Goal: Task Accomplishment & Management: Manage account settings

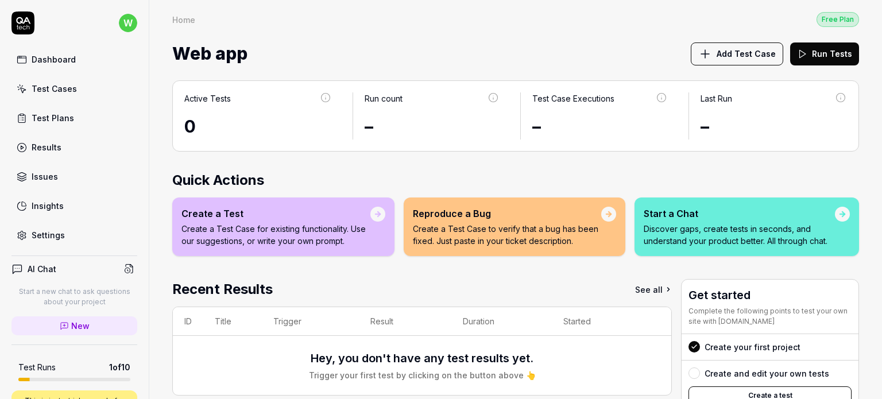
scroll to position [157, 0]
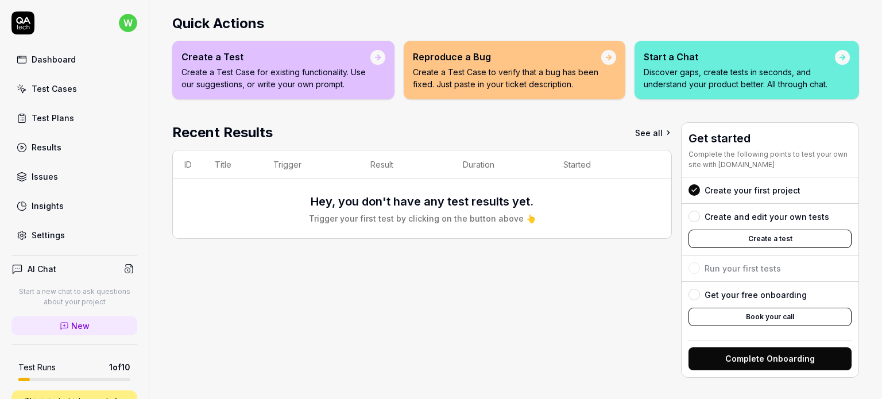
click at [64, 93] on div "Test Cases" at bounding box center [54, 89] width 45 height 12
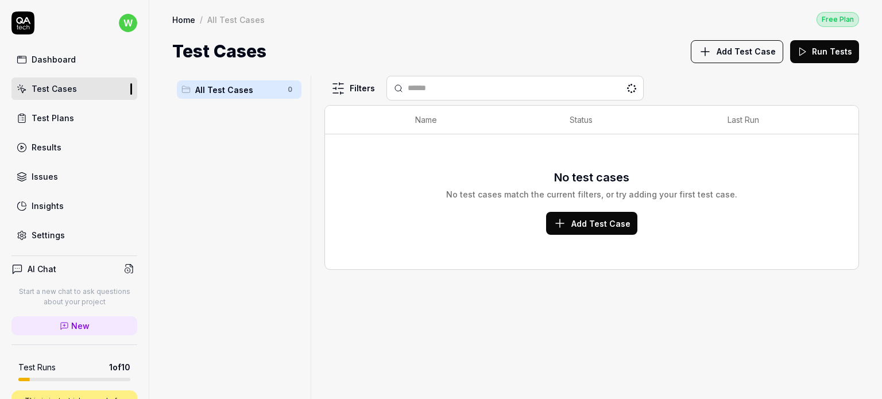
click at [579, 225] on span "Add Test Case" at bounding box center [600, 224] width 59 height 12
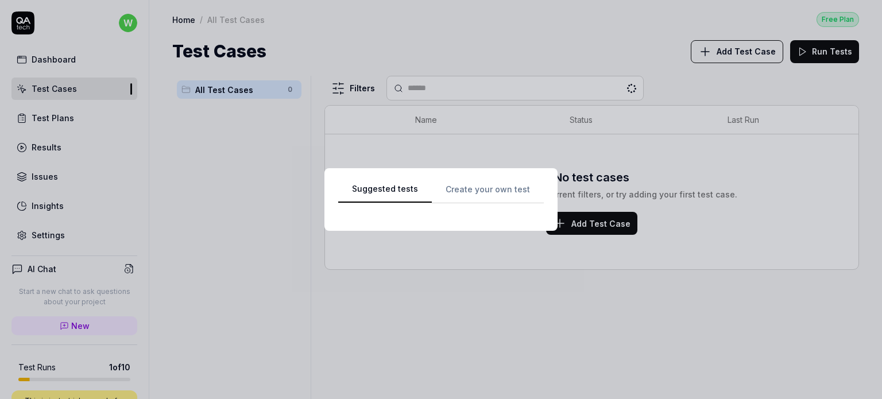
click at [478, 188] on div "Suggested tests Create your own test" at bounding box center [441, 199] width 206 height 35
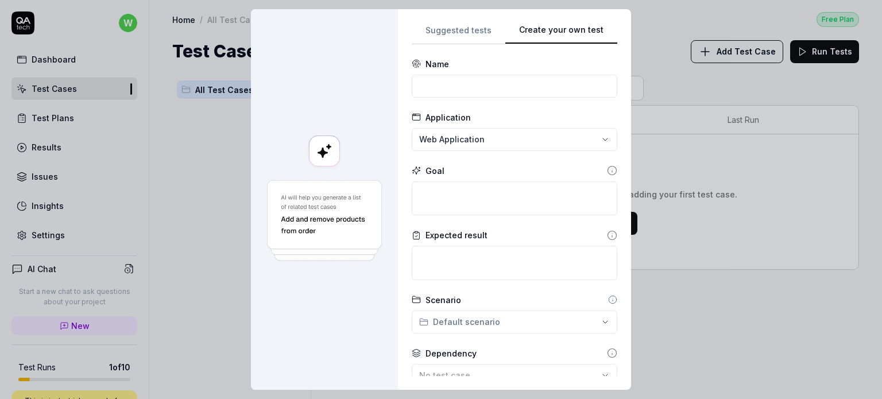
click at [462, 38] on div "**********" at bounding box center [441, 199] width 882 height 399
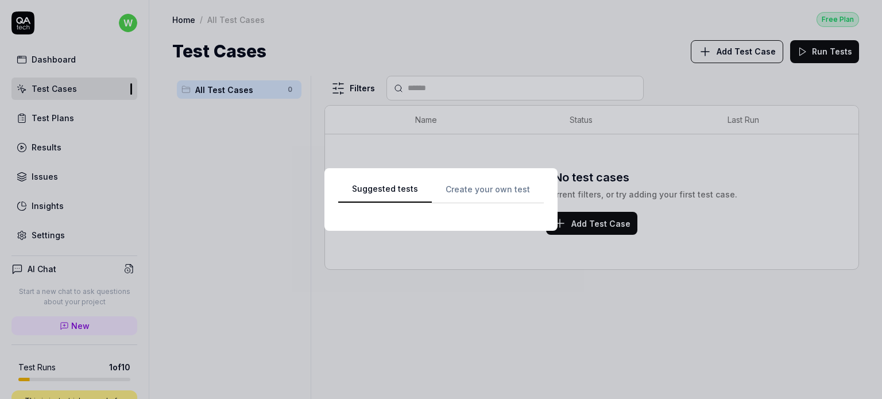
click at [473, 179] on div "Suggested tests Create your own test" at bounding box center [440, 199] width 233 height 63
click at [471, 191] on div "Suggested tests Create your own test" at bounding box center [441, 199] width 206 height 35
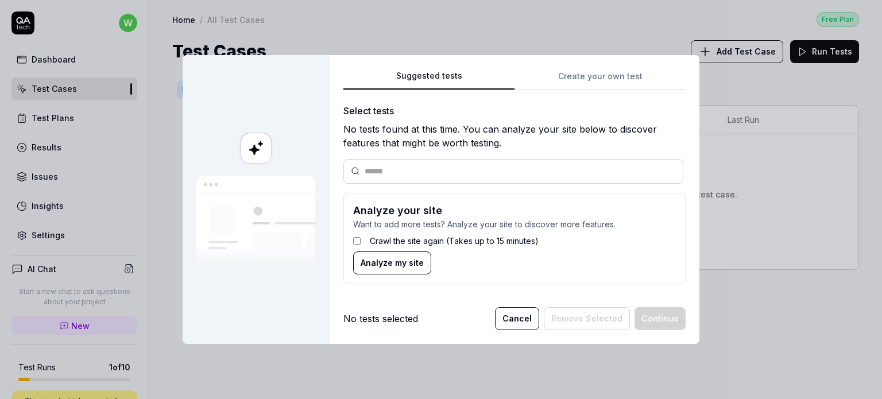
click at [456, 32] on div "Suggested tests Suggested tests Create your own test Select tests No tests foun…" at bounding box center [441, 199] width 882 height 399
click at [594, 82] on div "Suggested tests Create your own test Select tests No tests found at this time. …" at bounding box center [514, 181] width 342 height 224
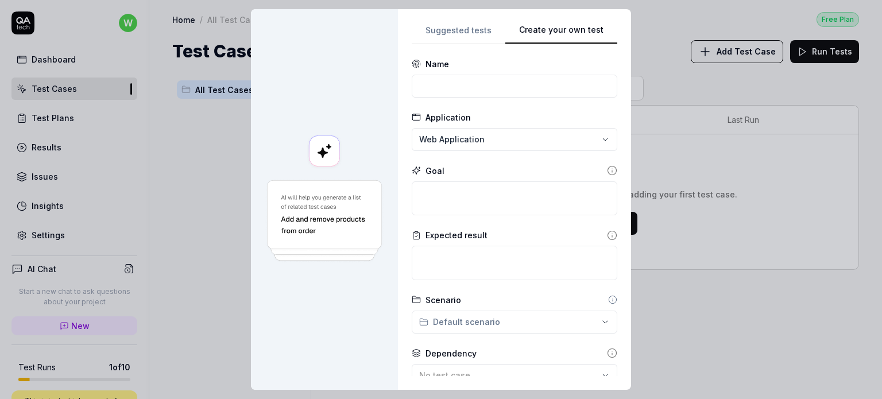
click at [451, 29] on div "**********" at bounding box center [441, 199] width 882 height 399
click at [568, 78] on div "**********" at bounding box center [515, 199] width 206 height 353
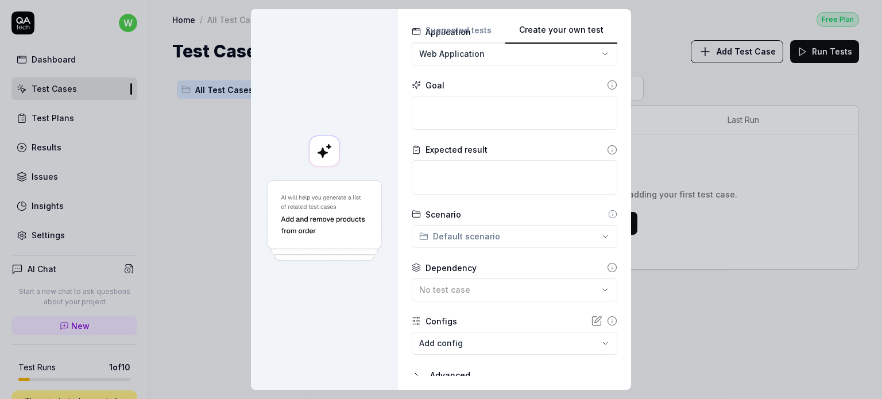
scroll to position [128, 0]
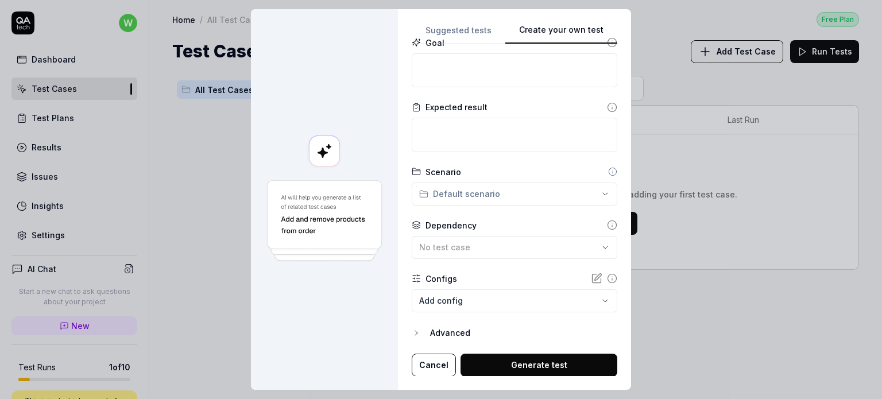
click at [421, 369] on button "Cancel" at bounding box center [434, 365] width 44 height 23
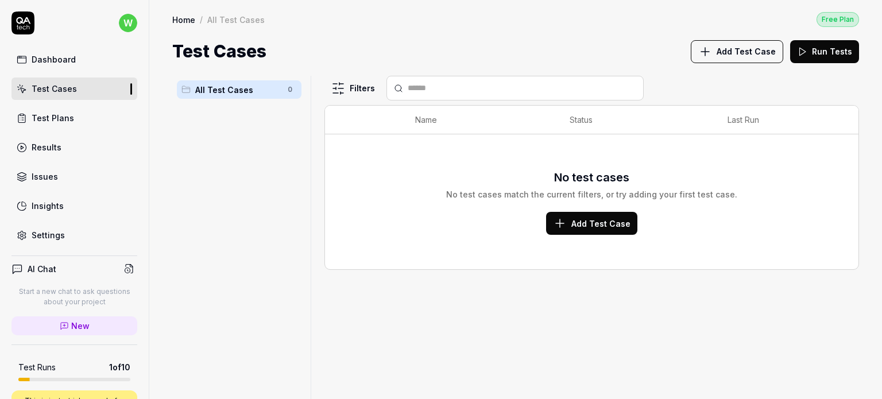
click at [49, 113] on div "Test Plans" at bounding box center [53, 118] width 42 height 12
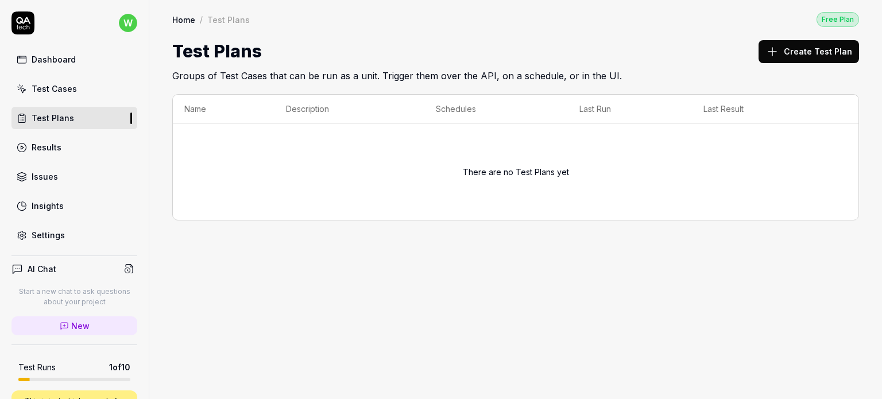
click at [53, 146] on div "Results" at bounding box center [47, 147] width 30 height 12
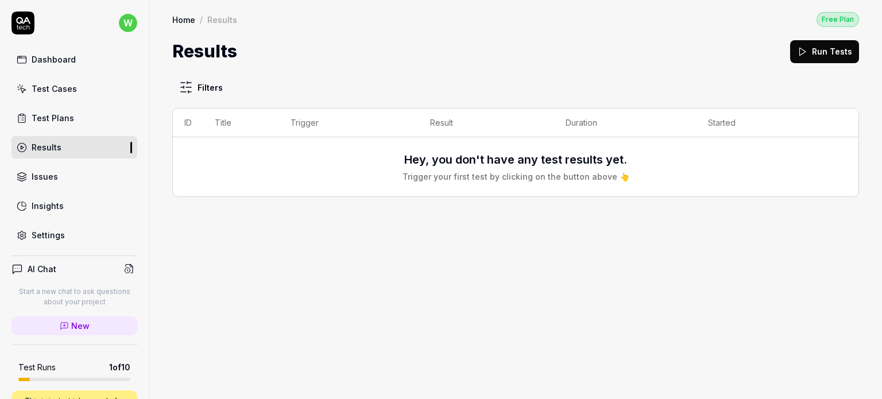
click at [812, 49] on button "Run Tests" at bounding box center [824, 51] width 69 height 23
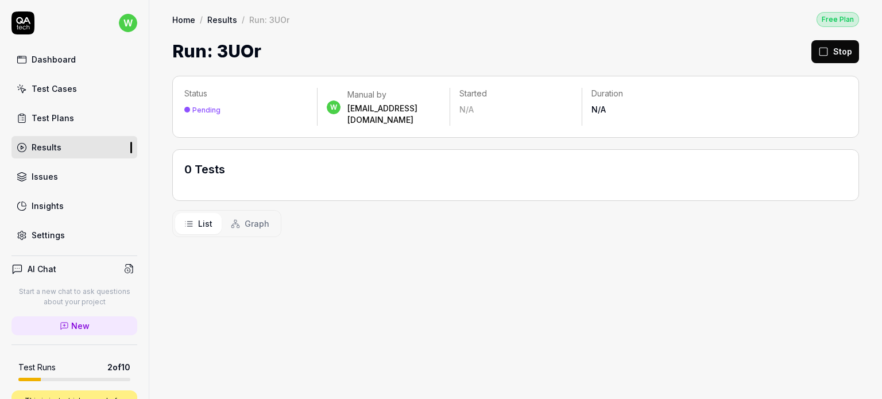
click at [245, 218] on span "Graph" at bounding box center [257, 224] width 25 height 12
click at [200, 218] on span "List" at bounding box center [205, 224] width 14 height 12
click at [70, 84] on div "Test Cases" at bounding box center [54, 89] width 45 height 12
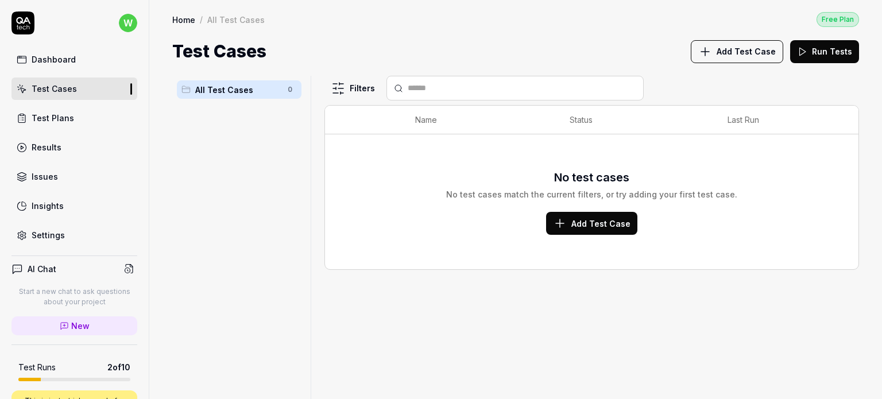
click at [45, 119] on div "Test Plans" at bounding box center [53, 118] width 42 height 12
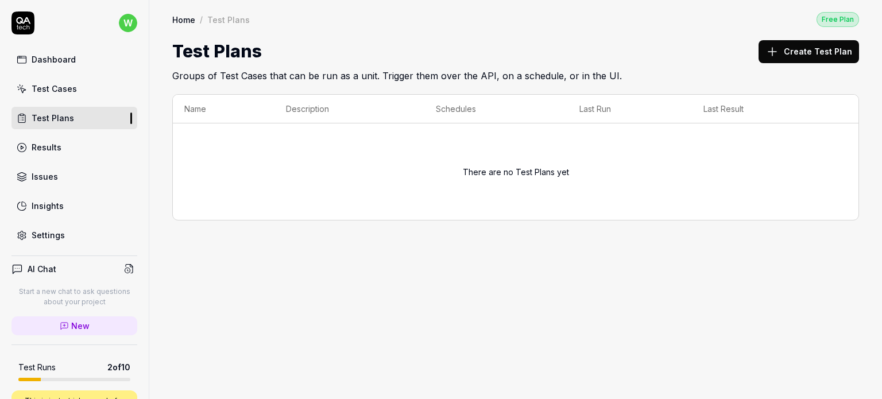
click at [76, 86] on link "Test Cases" at bounding box center [74, 89] width 126 height 22
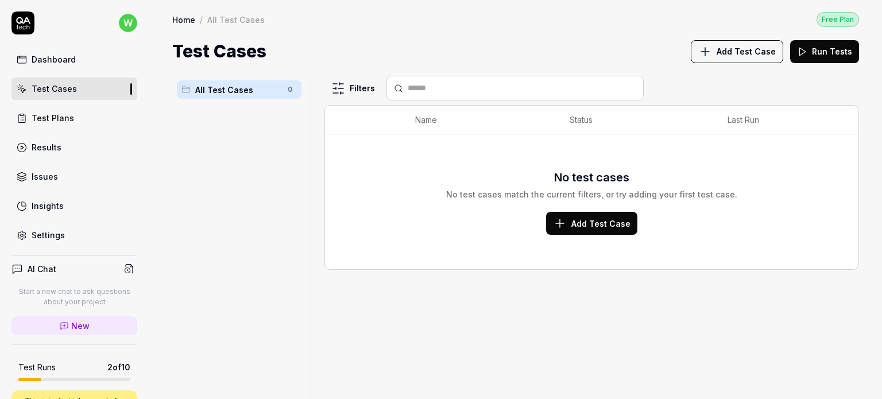
click at [51, 117] on div "Test Plans" at bounding box center [53, 118] width 42 height 12
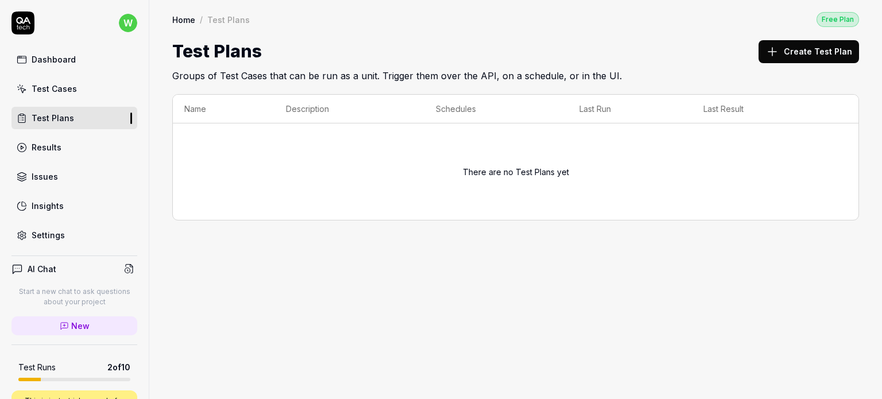
click at [73, 66] on link "Dashboard" at bounding box center [74, 59] width 126 height 22
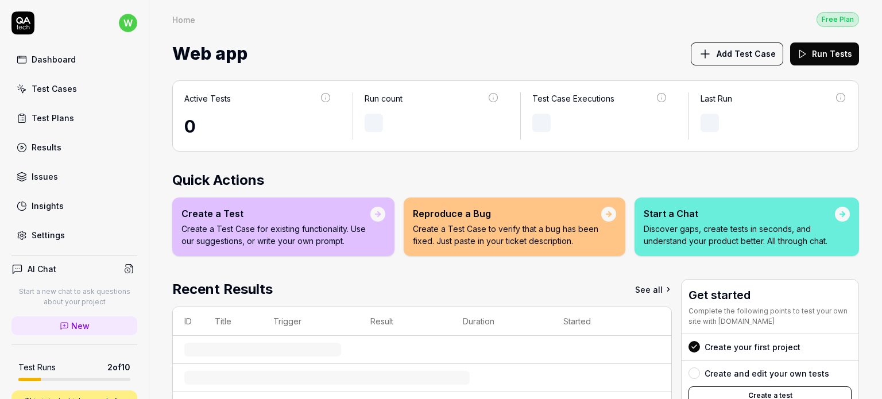
click at [56, 176] on div "Issues" at bounding box center [45, 177] width 26 height 12
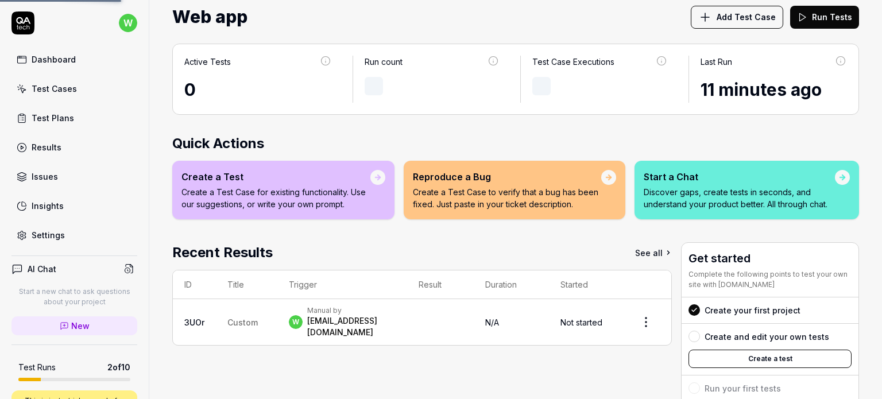
scroll to position [157, 0]
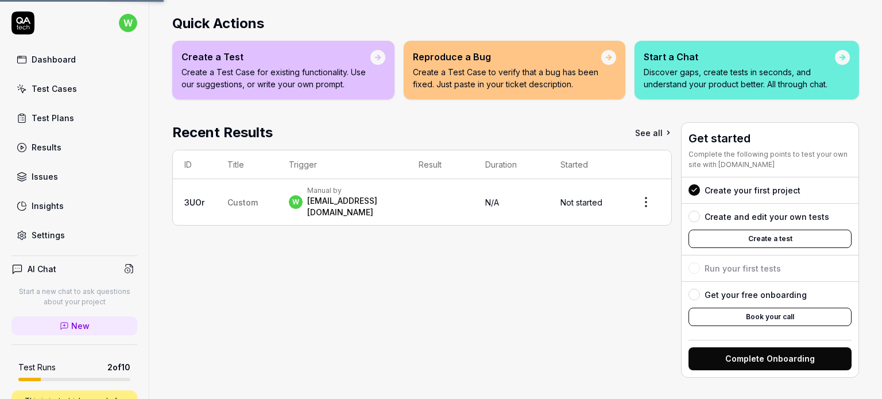
click at [309, 190] on div "Manual by" at bounding box center [351, 190] width 88 height 9
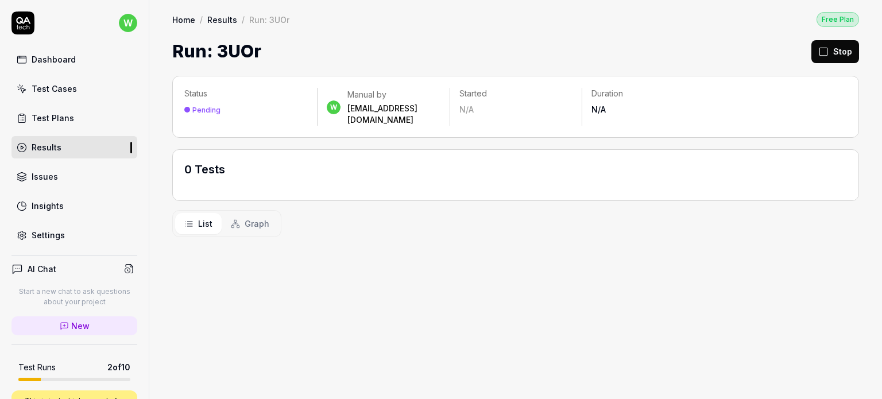
click at [57, 80] on link "Test Cases" at bounding box center [74, 89] width 126 height 22
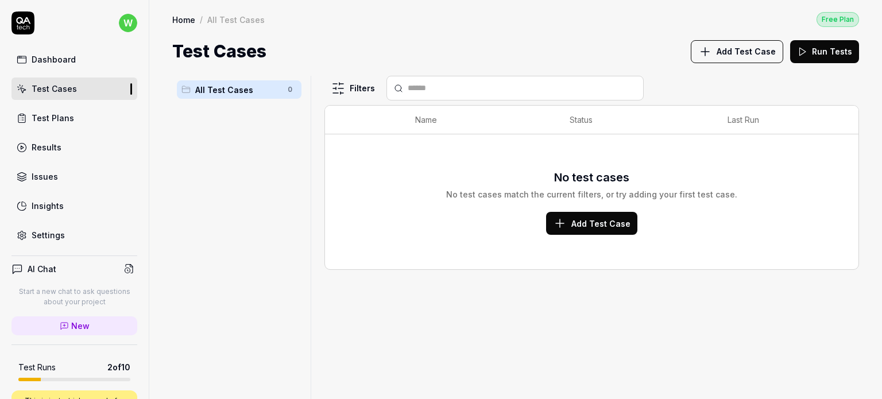
click at [593, 227] on span "Add Test Case" at bounding box center [600, 224] width 59 height 12
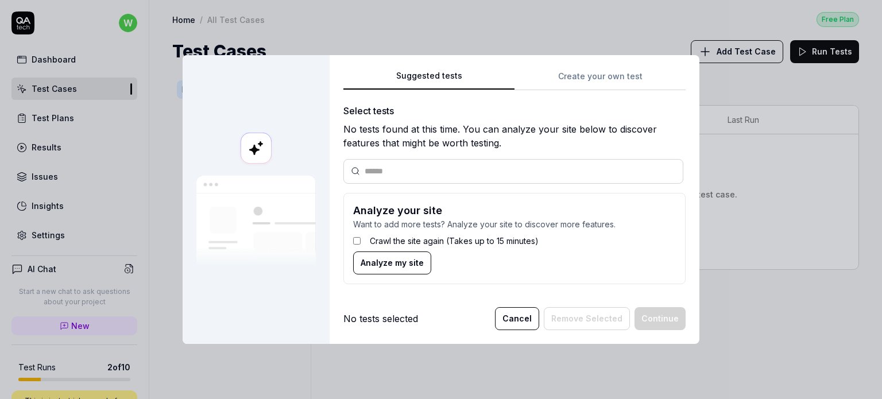
click at [425, 175] on input "text" at bounding box center [520, 171] width 311 height 12
type input "**********"
click at [490, 231] on div "Crawl the site again (Takes up to 15 minutes)" at bounding box center [514, 240] width 323 height 21
click at [669, 172] on icon at bounding box center [671, 171] width 5 height 5
click at [573, 74] on div "Suggested tests Create your own test Select tests No tests found at this time. …" at bounding box center [514, 181] width 342 height 224
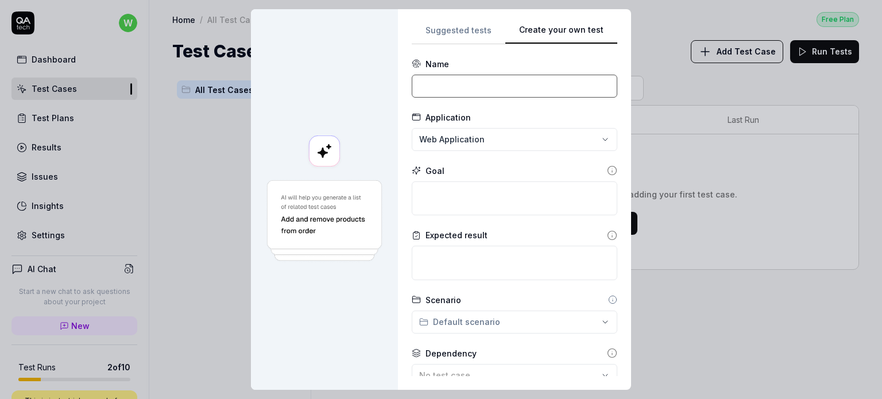
click at [525, 89] on input at bounding box center [515, 86] width 206 height 23
click at [505, 129] on div "**********" at bounding box center [441, 199] width 882 height 399
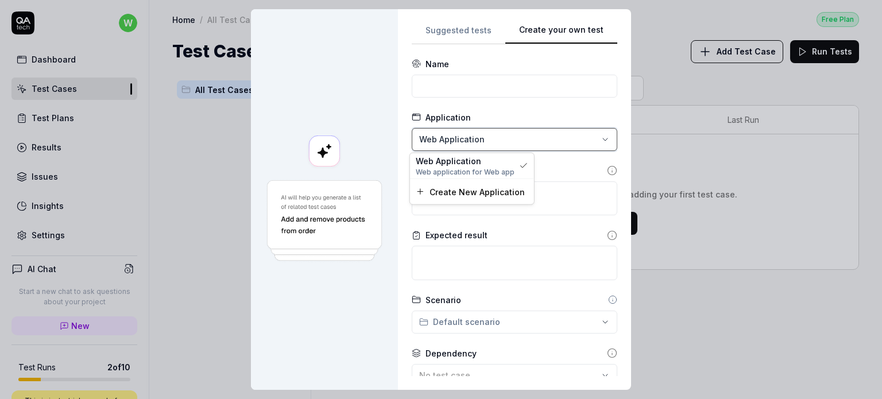
click at [569, 195] on div "**********" at bounding box center [441, 199] width 882 height 399
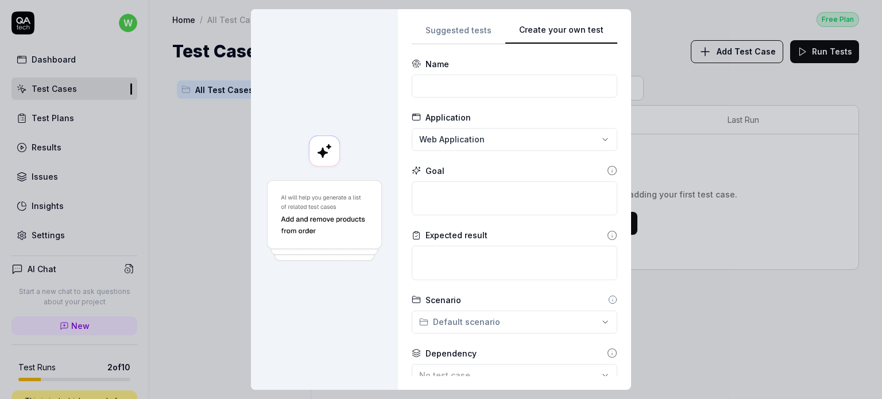
click at [560, 145] on div "**********" at bounding box center [441, 199] width 882 height 399
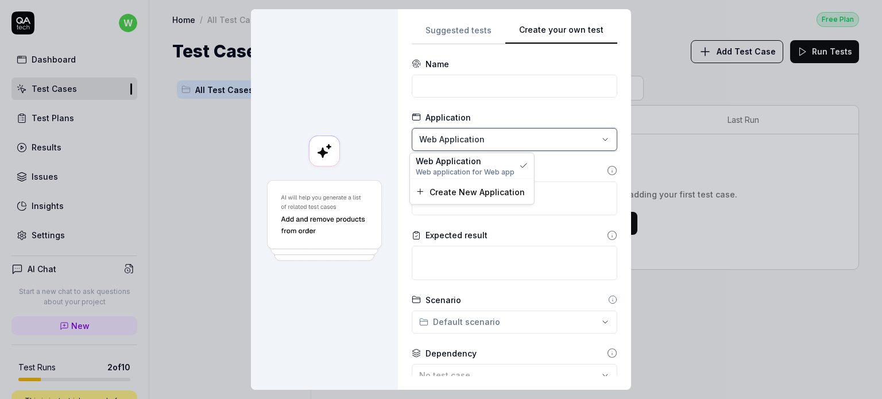
click at [561, 158] on div "**********" at bounding box center [441, 199] width 882 height 399
click at [566, 134] on div "**********" at bounding box center [441, 199] width 882 height 399
click at [557, 159] on div "**********" at bounding box center [441, 199] width 882 height 399
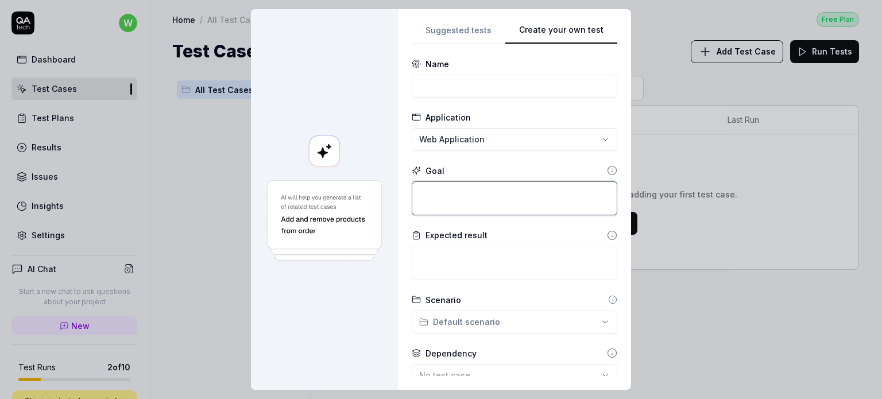
click at [547, 192] on textarea at bounding box center [515, 198] width 206 height 34
click at [521, 244] on div "Expected result" at bounding box center [515, 254] width 206 height 51
click at [514, 256] on textarea at bounding box center [515, 263] width 206 height 34
click at [491, 312] on div "**********" at bounding box center [441, 199] width 882 height 399
click at [505, 303] on div "**********" at bounding box center [441, 199] width 882 height 399
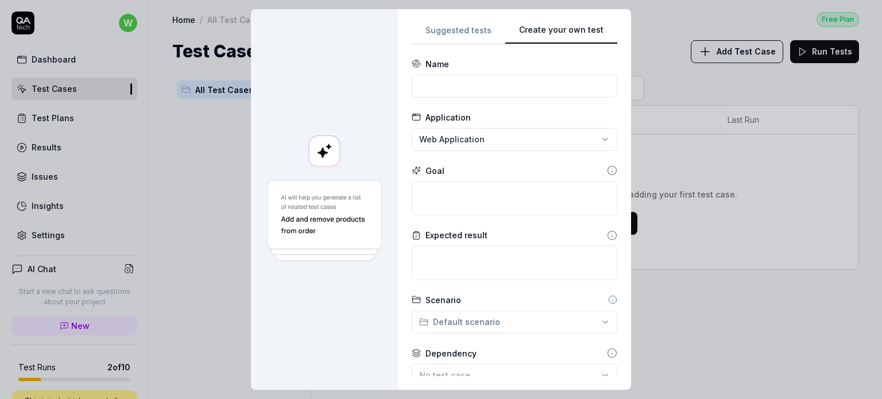
click at [510, 326] on div "**********" at bounding box center [441, 199] width 882 height 399
click at [528, 346] on div "**********" at bounding box center [441, 199] width 882 height 399
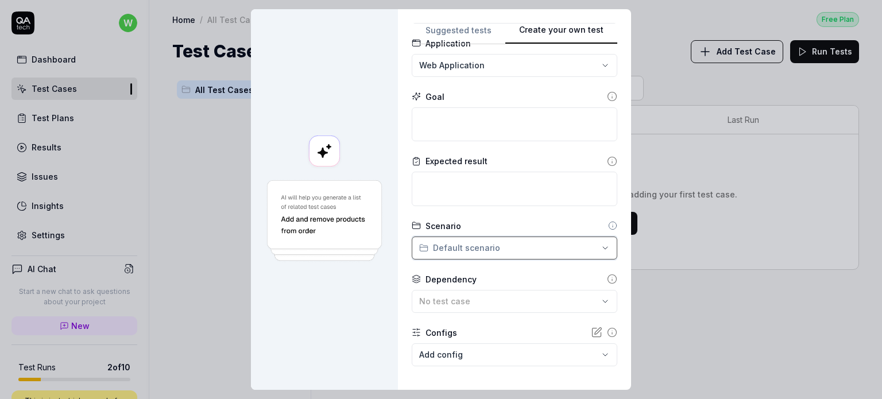
scroll to position [128, 0]
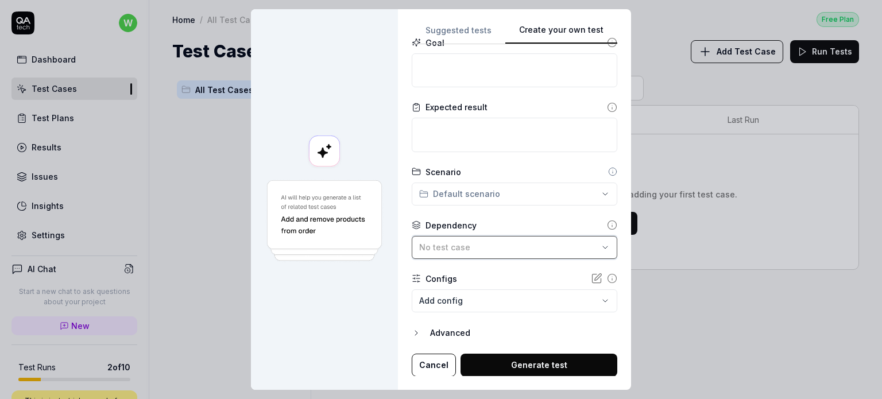
click at [487, 248] on div "No test case" at bounding box center [508, 247] width 179 height 12
click at [557, 277] on div "Configs" at bounding box center [515, 279] width 206 height 12
click at [509, 308] on body "**********" at bounding box center [441, 199] width 882 height 399
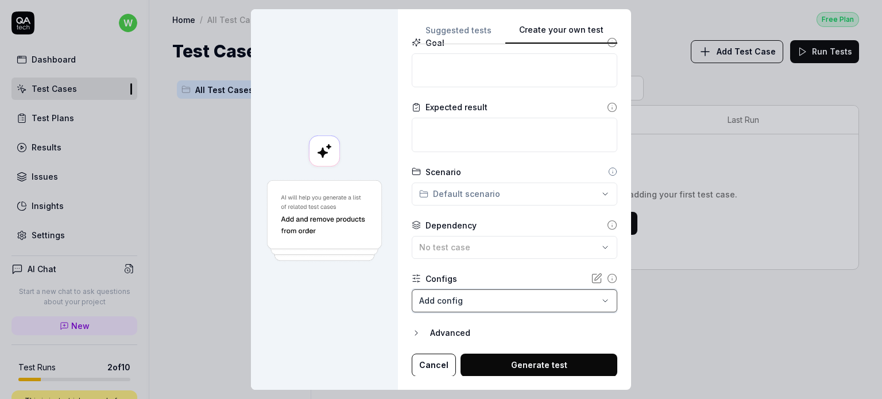
click at [491, 268] on div "**********" at bounding box center [441, 199] width 882 height 399
click at [440, 331] on div "Advanced" at bounding box center [523, 333] width 187 height 14
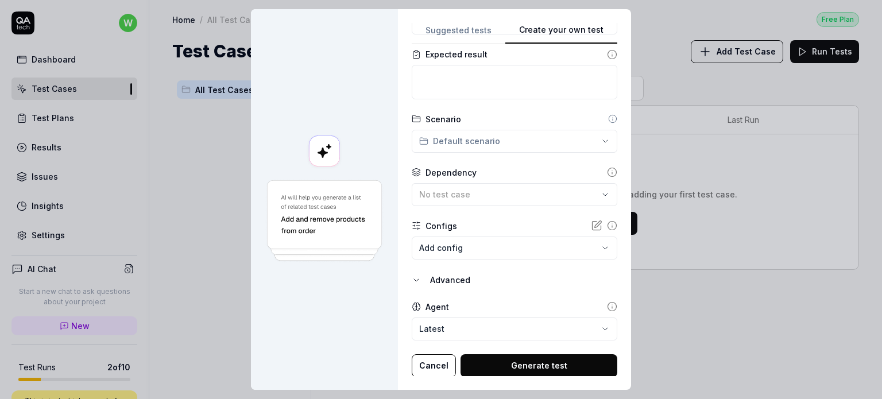
scroll to position [181, 0]
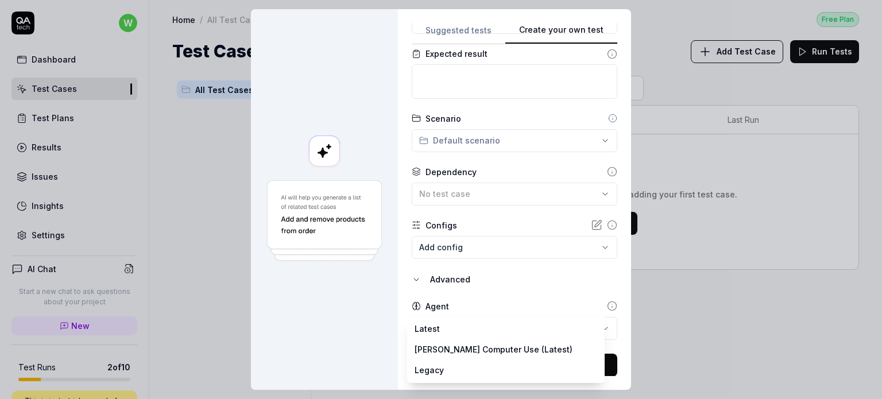
click at [487, 327] on body "**********" at bounding box center [441, 199] width 882 height 399
click at [620, 269] on div "**********" at bounding box center [441, 199] width 882 height 399
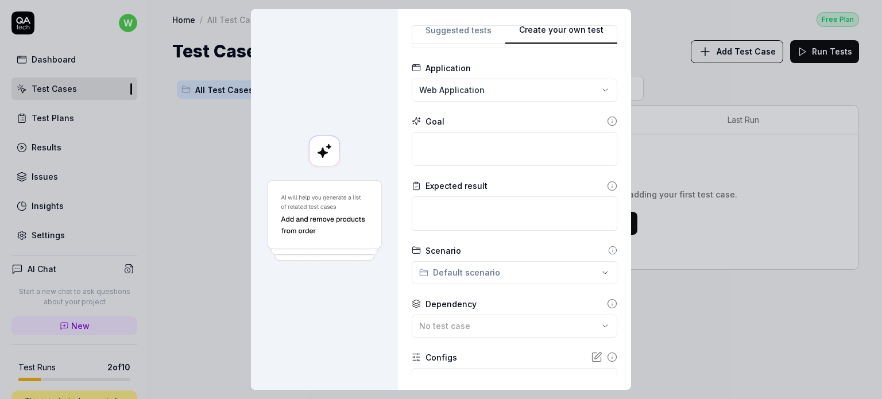
scroll to position [0, 0]
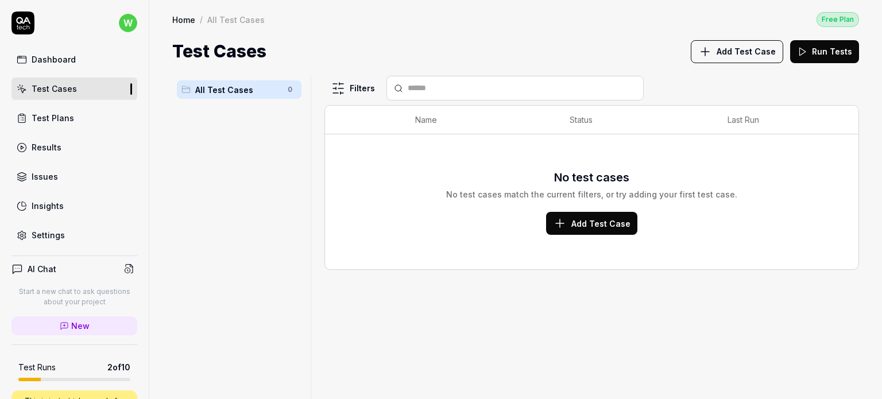
click at [725, 53] on span "Add Test Case" at bounding box center [746, 51] width 59 height 12
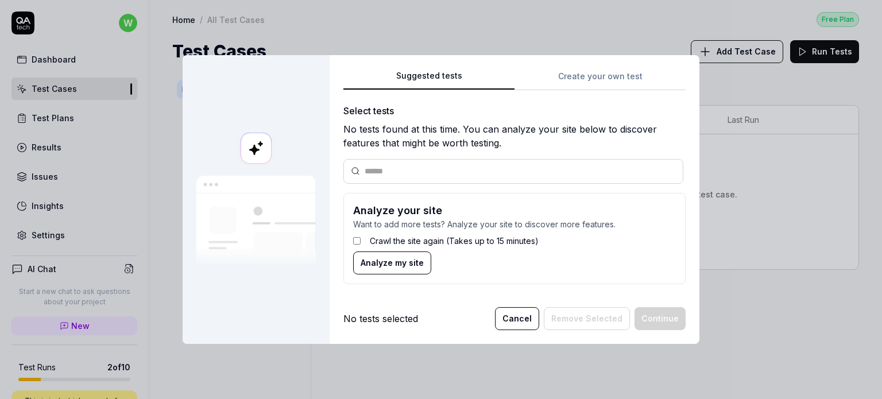
click at [620, 76] on div "Suggested tests Create your own test Select tests No tests found at this time. …" at bounding box center [515, 199] width 370 height 289
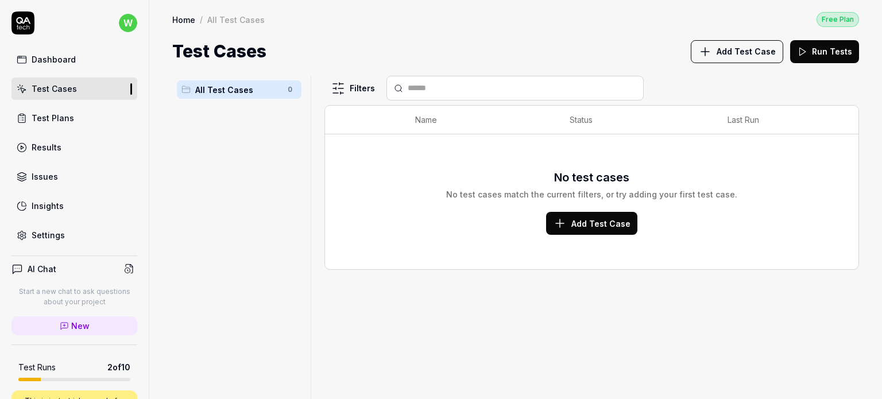
click at [180, 19] on link "Home" at bounding box center [183, 19] width 23 height 11
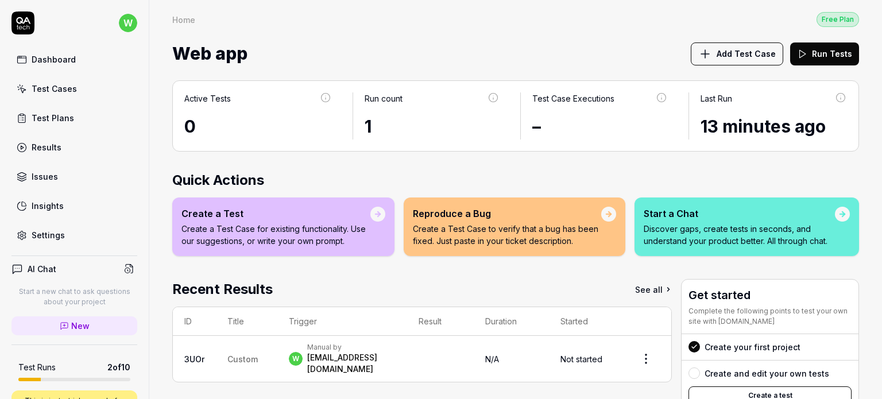
click at [32, 150] on div "Results" at bounding box center [47, 147] width 30 height 12
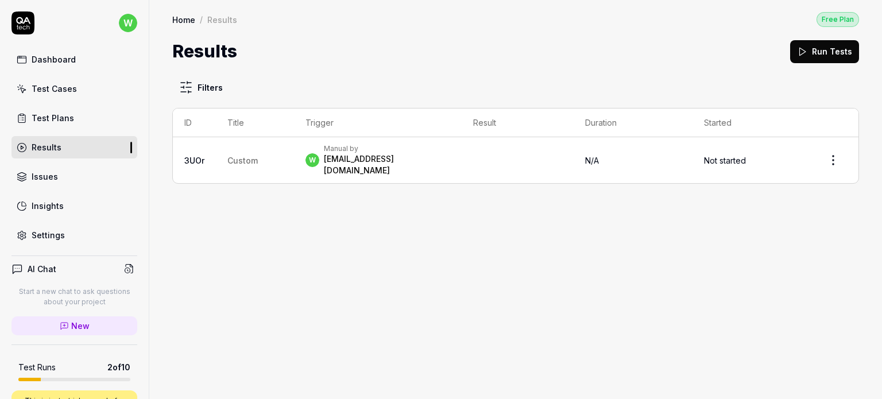
click at [51, 112] on div "Test Plans" at bounding box center [53, 118] width 42 height 12
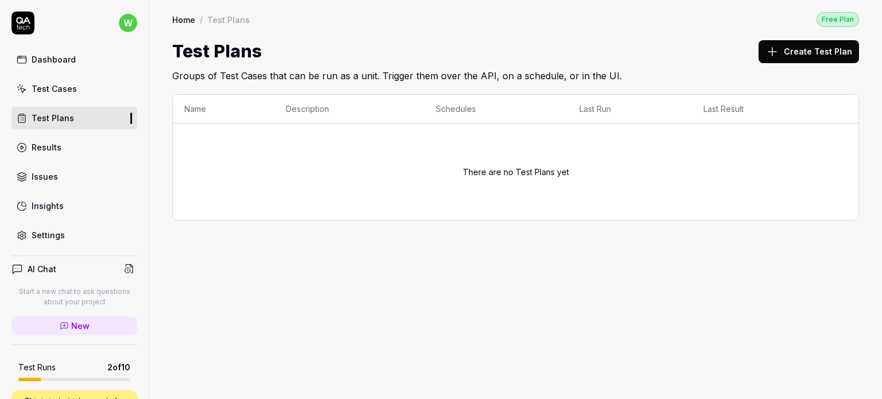
click at [832, 57] on button "Create Test Plan" at bounding box center [808, 51] width 100 height 23
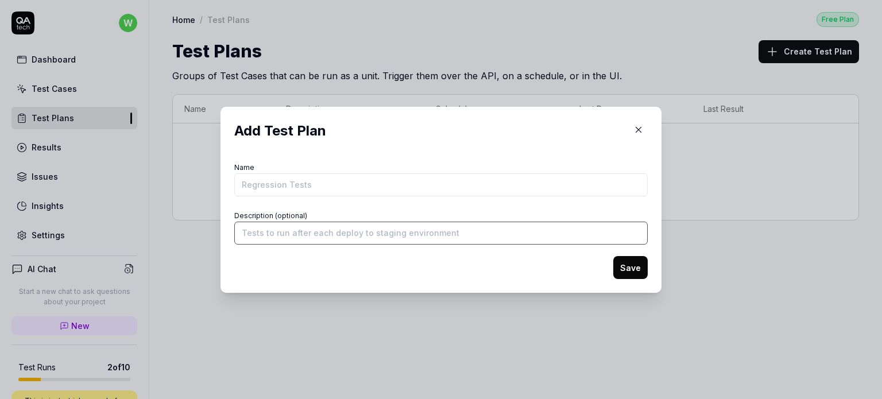
click at [322, 237] on input "Description (optional)" at bounding box center [440, 233] width 413 height 23
click at [463, 146] on div "Add Test Plan Name Description (optional) Save" at bounding box center [440, 200] width 413 height 158
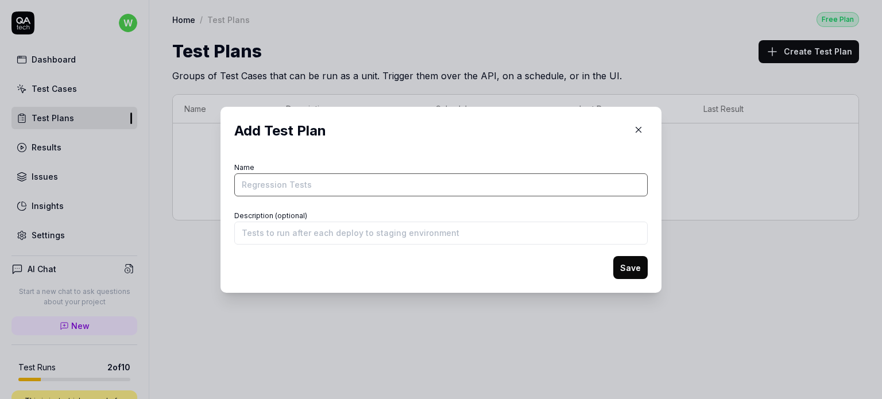
click at [402, 175] on input "Name" at bounding box center [440, 184] width 413 height 23
type input "test"
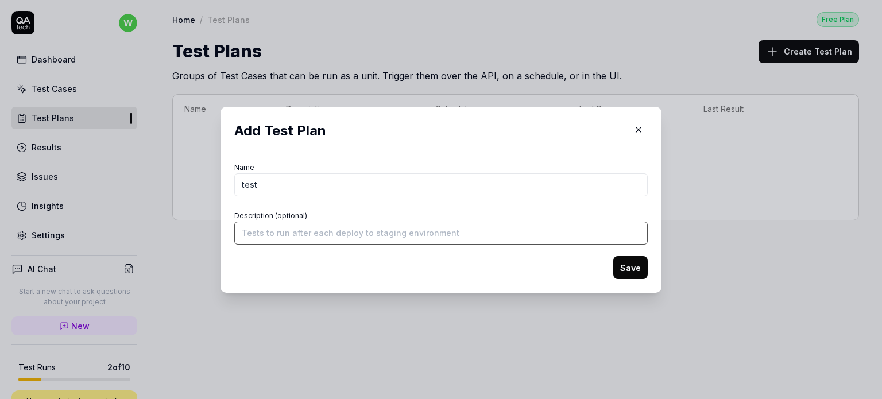
click at [302, 241] on input "Description (optional)" at bounding box center [440, 233] width 413 height 23
type input "g"
type input "new description with test"
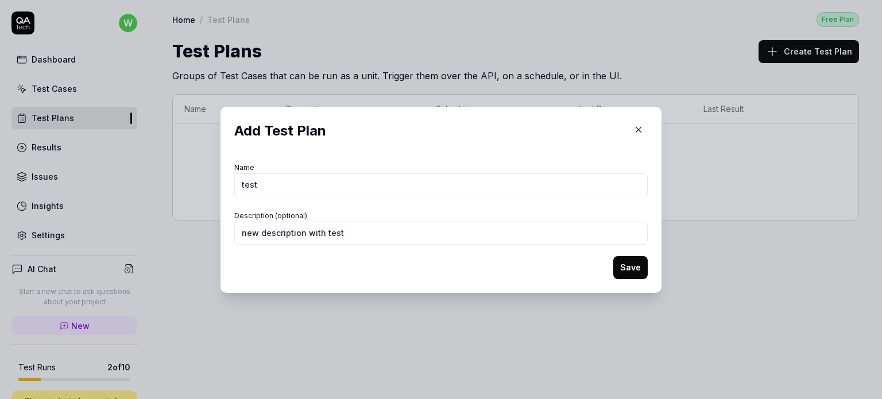
click at [638, 270] on button "Save" at bounding box center [630, 267] width 34 height 23
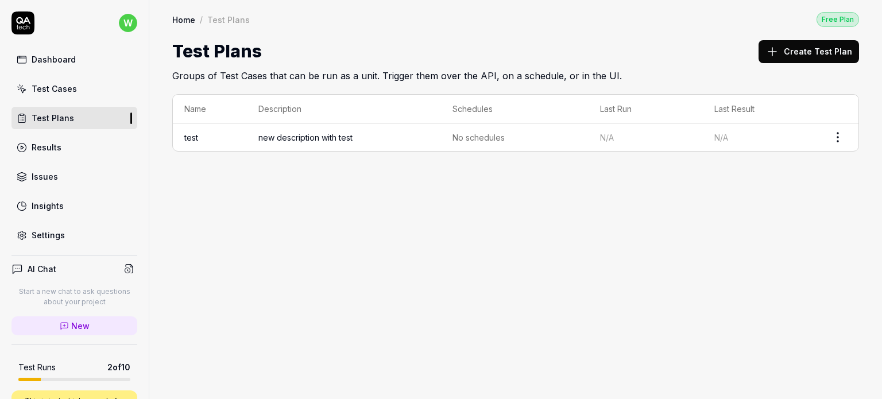
click at [831, 135] on html "w Dashboard Test Cases Test Plans Results Issues Insights Settings AI Chat Star…" at bounding box center [441, 199] width 882 height 399
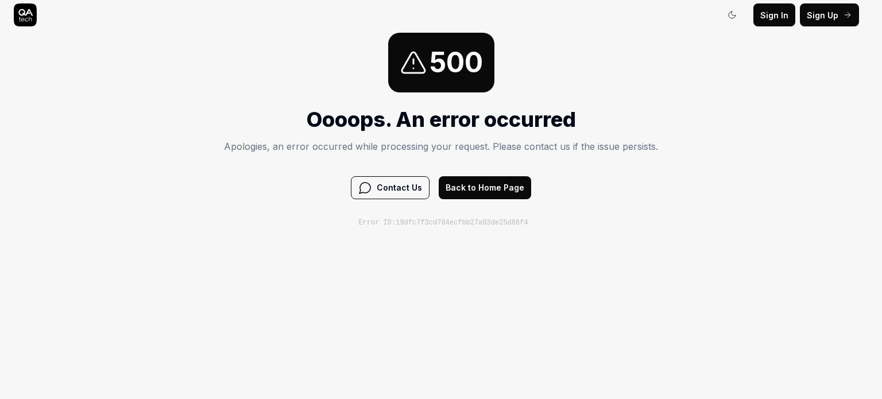
click at [498, 190] on button "Back to Home Page" at bounding box center [485, 187] width 92 height 23
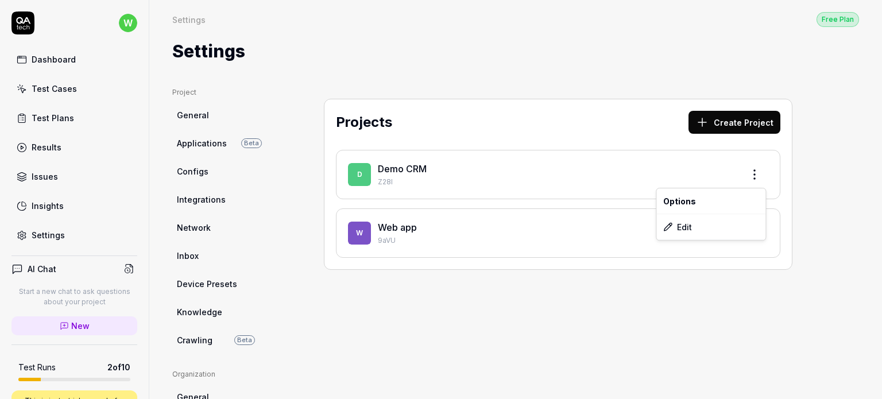
click at [749, 179] on html "w Dashboard Test Cases Test Plans Results Issues Insights Settings AI Chat Star…" at bounding box center [441, 199] width 882 height 399
click at [742, 126] on html "w Dashboard Test Cases Test Plans Results Issues Insights Settings AI Chat Star…" at bounding box center [441, 199] width 882 height 399
click at [749, 114] on button "Create Project" at bounding box center [734, 122] width 92 height 23
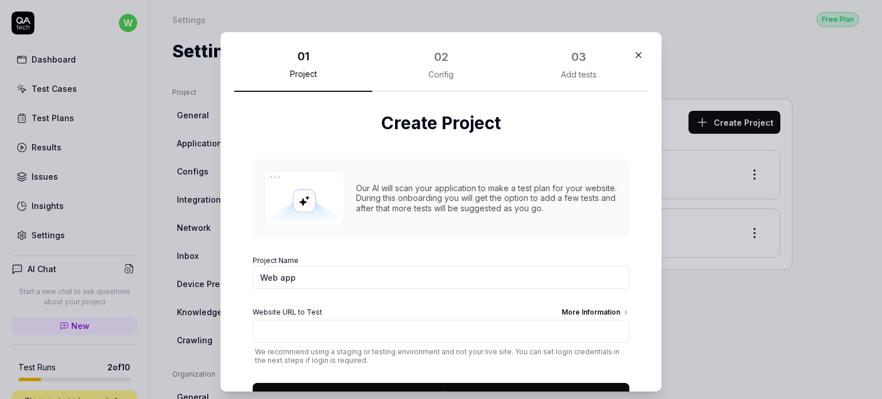
click at [434, 64] on div "02" at bounding box center [441, 56] width 14 height 17
click at [456, 56] on div "02 Config" at bounding box center [441, 69] width 138 height 45
click at [448, 57] on div "02 Config" at bounding box center [441, 69] width 138 height 45
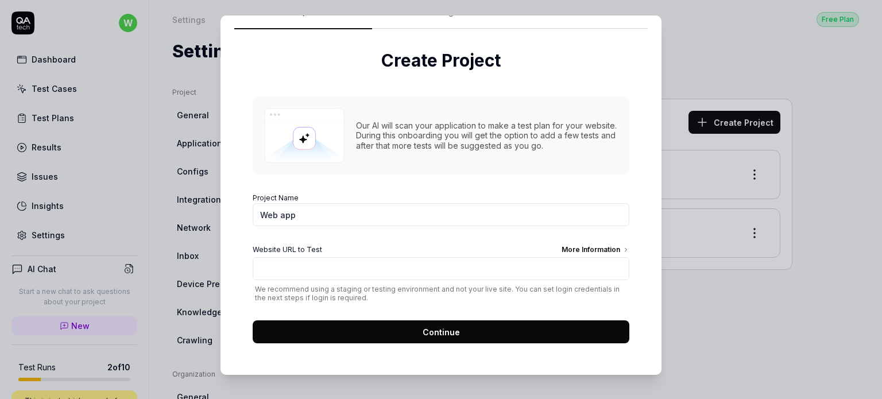
scroll to position [24, 0]
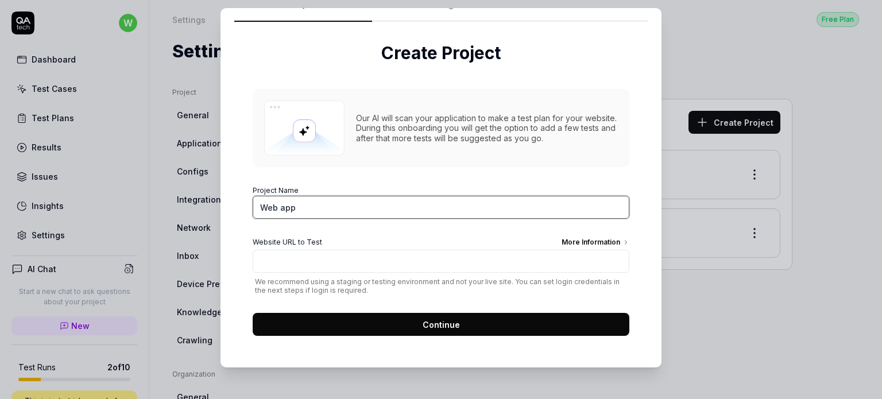
drag, startPoint x: 323, startPoint y: 202, endPoint x: 266, endPoint y: 201, distance: 56.9
click at [266, 201] on input "Web app" at bounding box center [441, 207] width 377 height 23
click at [295, 211] on input "Web app" at bounding box center [441, 207] width 377 height 23
click at [299, 206] on input "Web app" at bounding box center [441, 207] width 377 height 23
click at [269, 202] on input "Web app" at bounding box center [441, 207] width 377 height 23
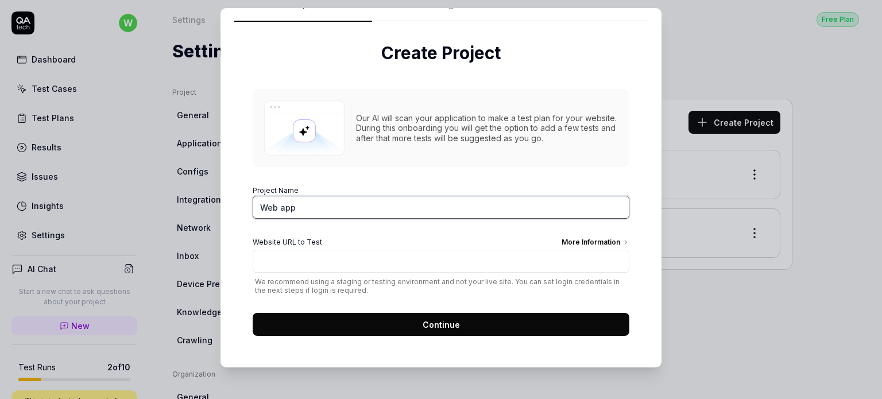
drag, startPoint x: 253, startPoint y: 202, endPoint x: 324, endPoint y: 208, distance: 72.0
click at [324, 208] on input "Web app" at bounding box center [441, 207] width 377 height 23
click at [327, 206] on input "Web app" at bounding box center [441, 207] width 377 height 23
type input "Web"
type input "weather app"
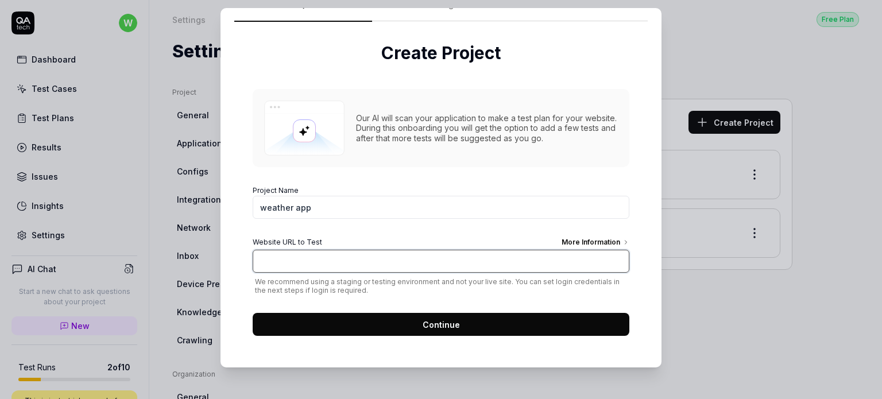
click at [351, 262] on input "Website URL to Test More Information" at bounding box center [441, 261] width 377 height 23
type input "[URL][DOMAIN_NAME]"
click at [452, 343] on div "Create Project Our AI will scan your application to make a test plan for your w…" at bounding box center [440, 188] width 413 height 333
click at [464, 330] on button "Continue" at bounding box center [441, 324] width 377 height 23
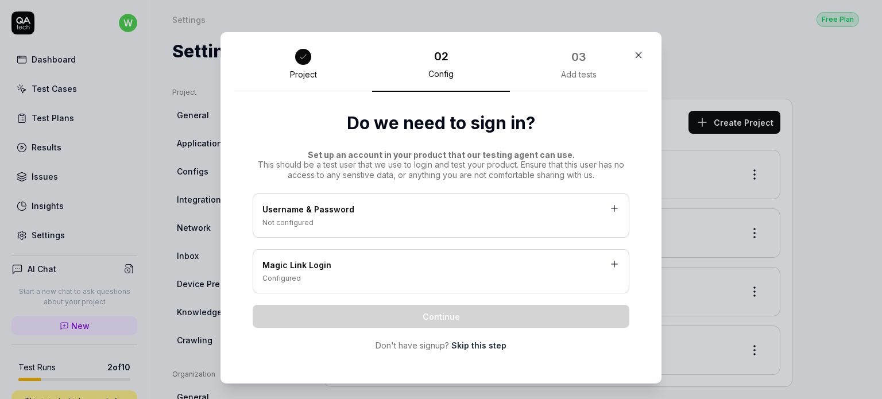
click at [612, 208] on icon at bounding box center [614, 208] width 6 height 0
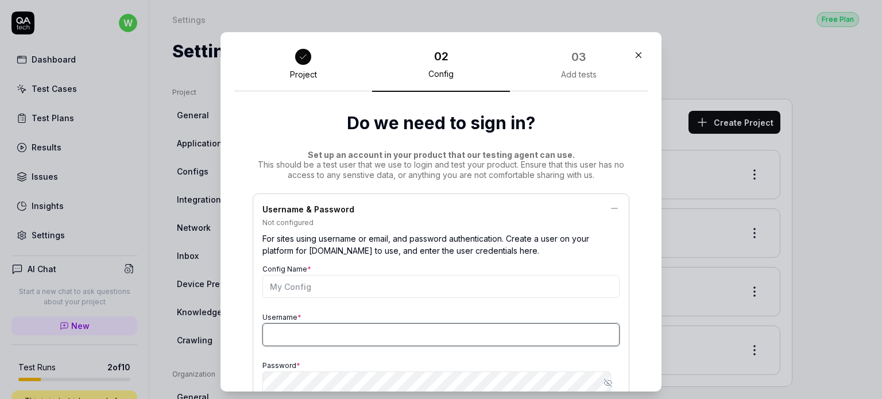
type input "[EMAIL_ADDRESS][DOMAIN_NAME]"
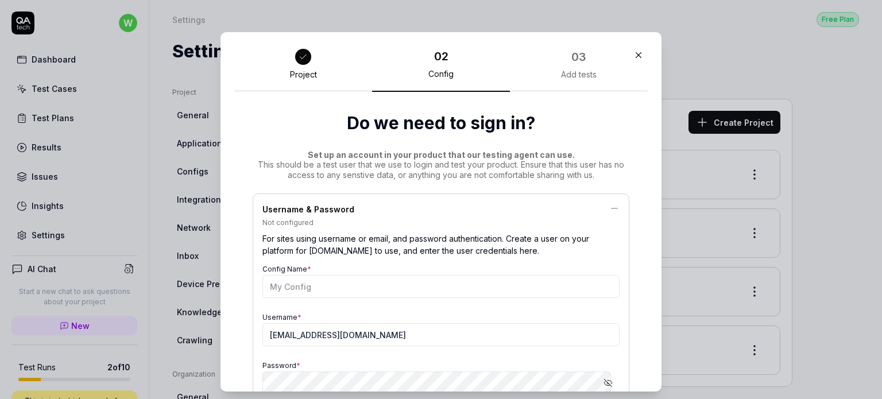
click at [609, 208] on icon at bounding box center [614, 208] width 10 height 10
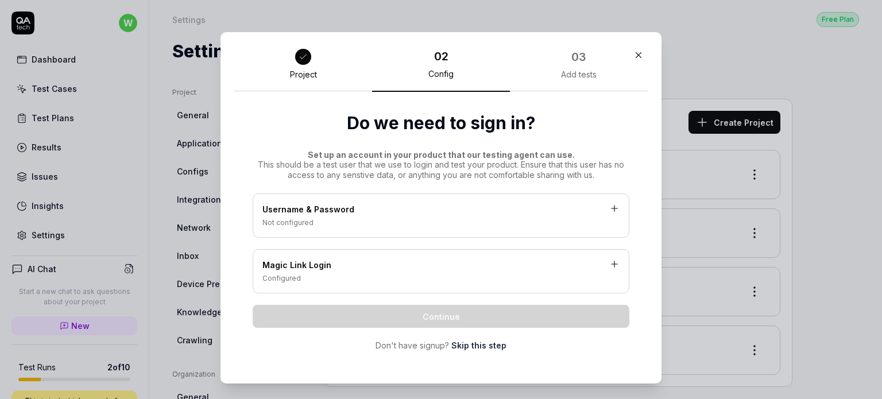
click at [603, 208] on div "Username & Password" at bounding box center [440, 210] width 357 height 14
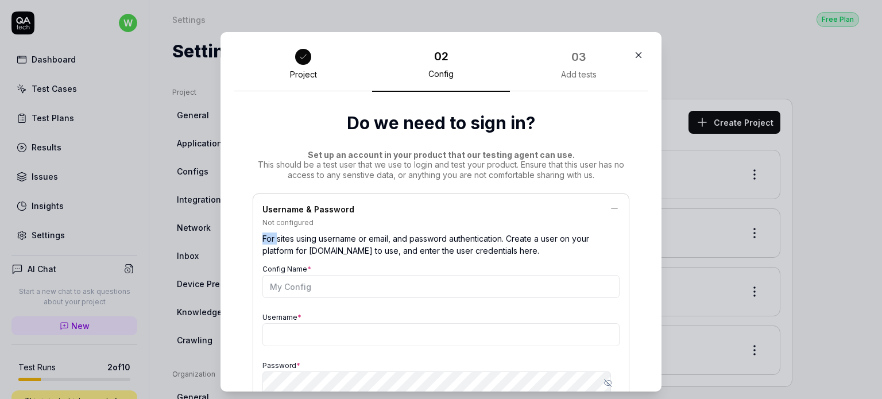
click at [609, 208] on icon at bounding box center [614, 208] width 10 height 10
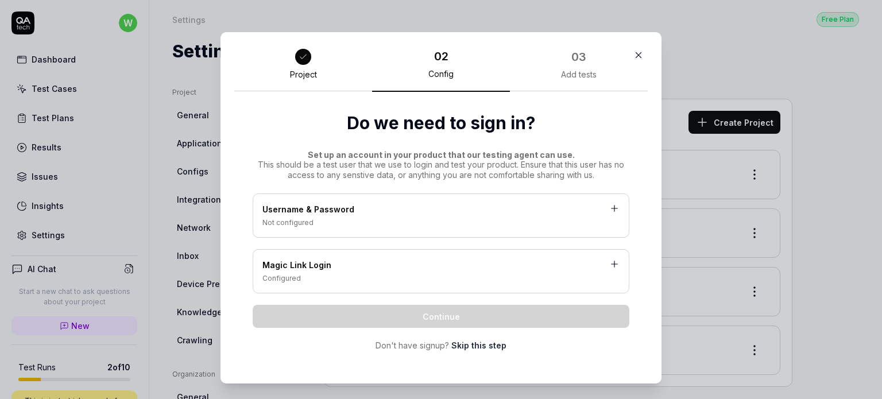
click at [600, 257] on div "Magic Link Login Configured" at bounding box center [441, 271] width 377 height 44
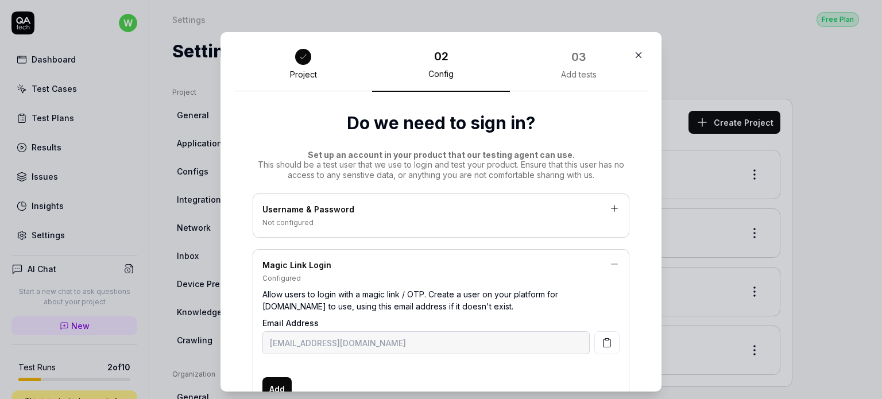
click at [611, 264] on icon at bounding box center [614, 264] width 6 height 0
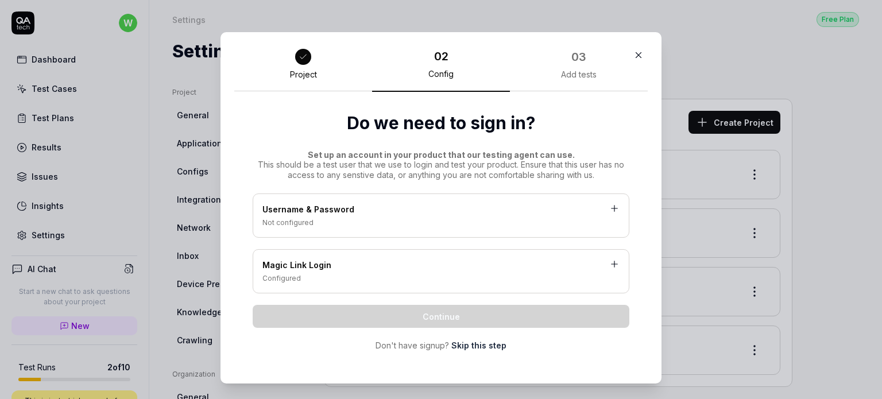
click at [613, 216] on div "Username & Password" at bounding box center [440, 210] width 357 height 14
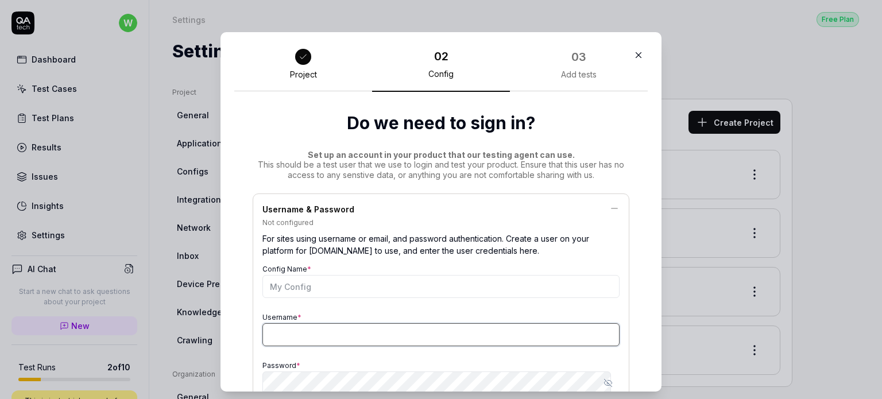
type input "[EMAIL_ADDRESS][DOMAIN_NAME]"
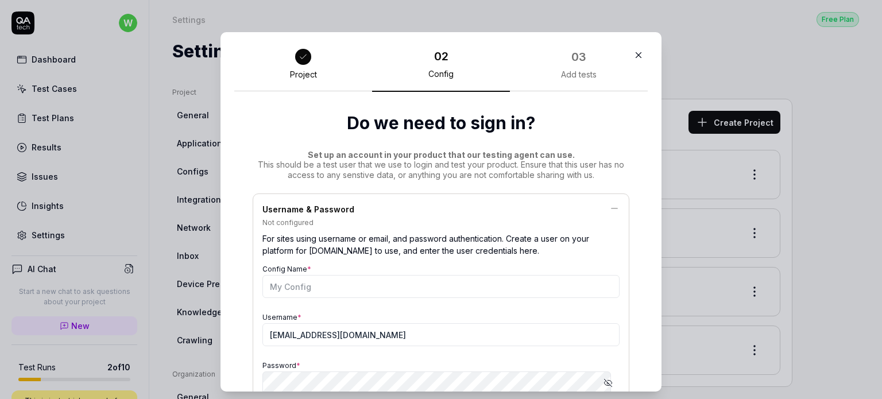
click at [597, 214] on div "Username & Password" at bounding box center [440, 210] width 357 height 14
click at [609, 205] on icon at bounding box center [614, 208] width 10 height 10
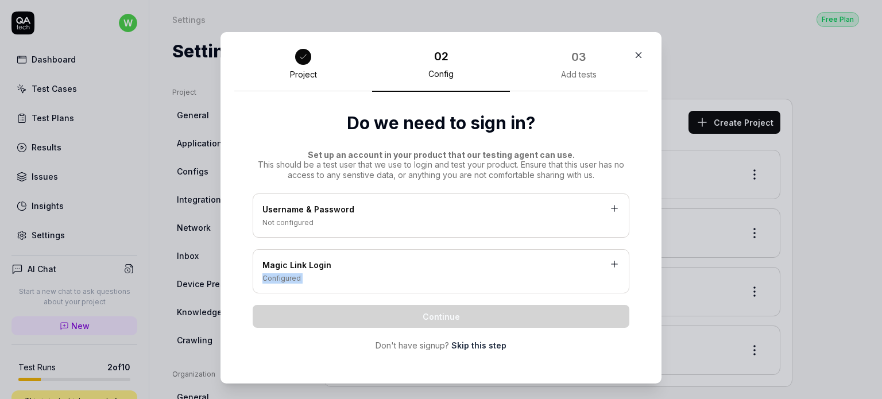
click at [605, 268] on div "Magic Link Login Configured" at bounding box center [441, 271] width 377 height 44
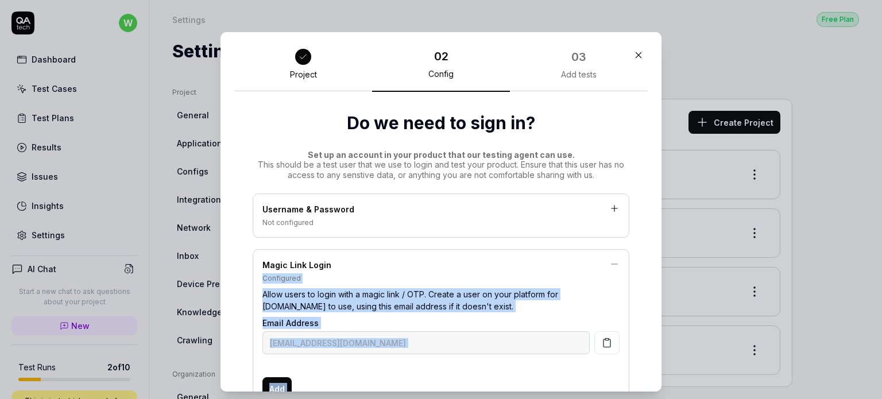
click at [609, 268] on icon at bounding box center [614, 264] width 10 height 10
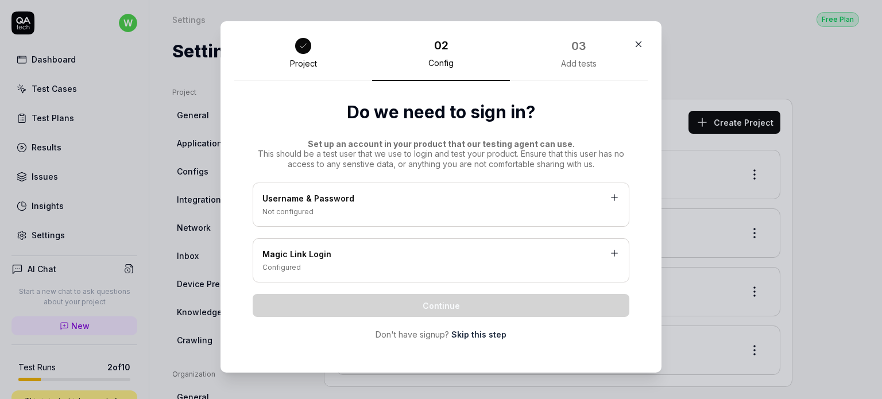
scroll to position [16, 0]
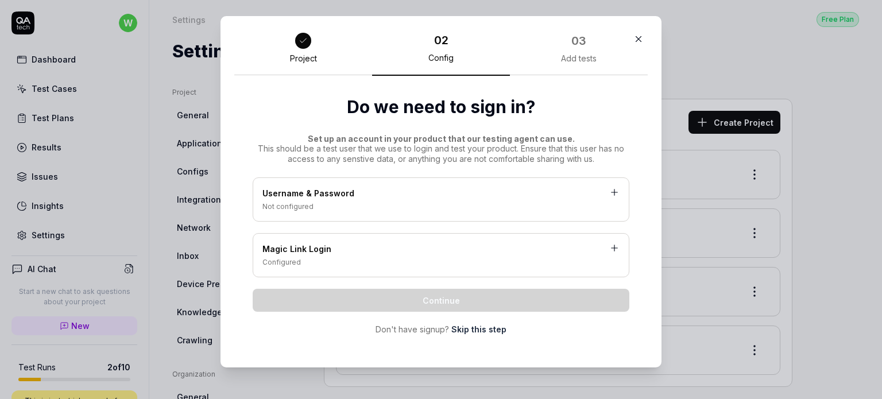
click at [470, 326] on link "Skip this step" at bounding box center [478, 329] width 55 height 12
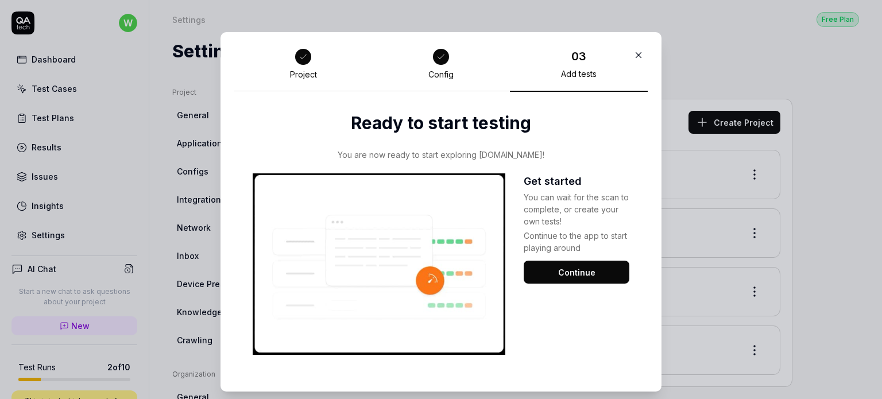
click at [633, 53] on icon "button" at bounding box center [638, 55] width 10 height 10
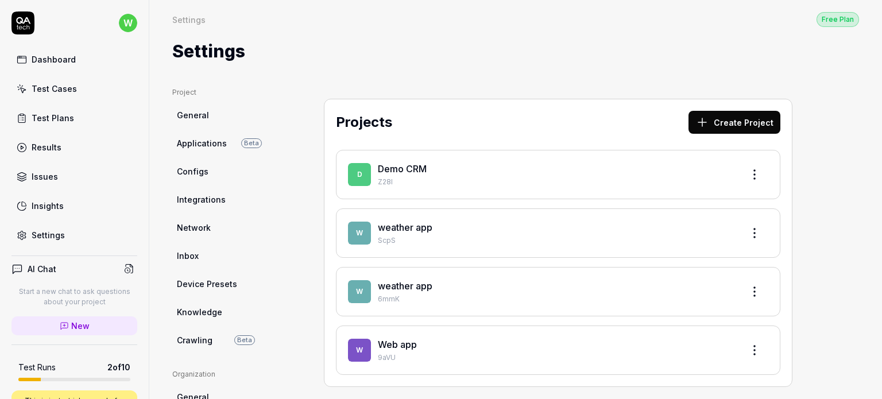
click at [759, 178] on html "w Dashboard Test Cases Test Plans Results Issues Insights Settings AI Chat Star…" at bounding box center [441, 199] width 882 height 399
click at [702, 227] on div "Edit" at bounding box center [710, 226] width 109 height 25
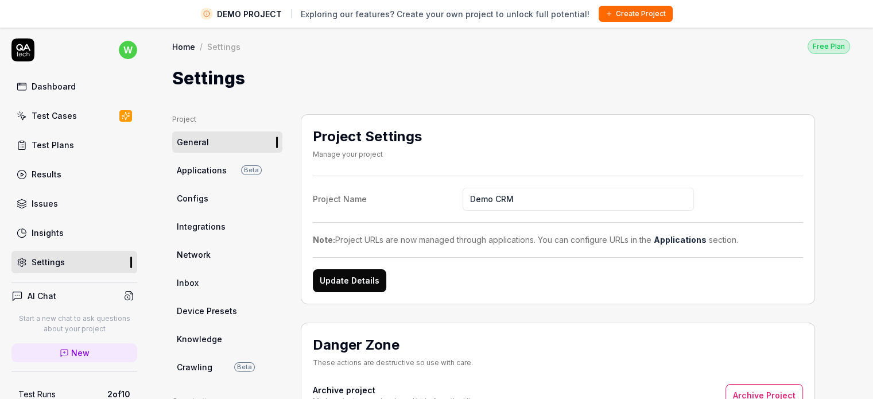
click at [207, 198] on link "Configs" at bounding box center [227, 198] width 110 height 21
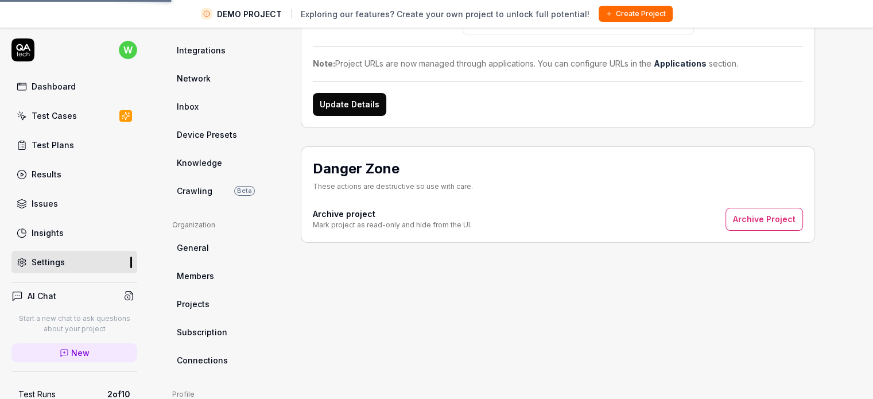
scroll to position [55, 0]
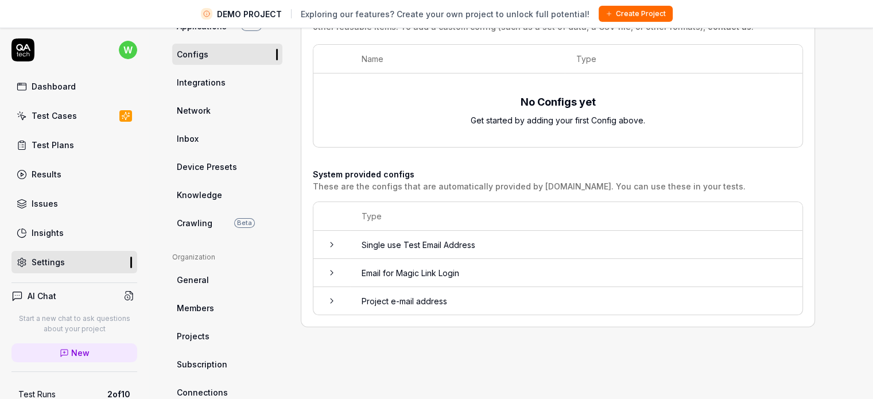
scroll to position [170, 0]
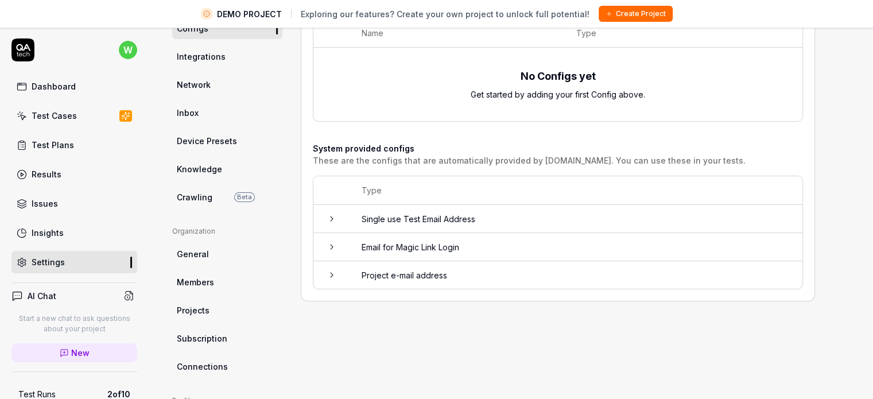
click at [335, 222] on td at bounding box center [331, 219] width 37 height 28
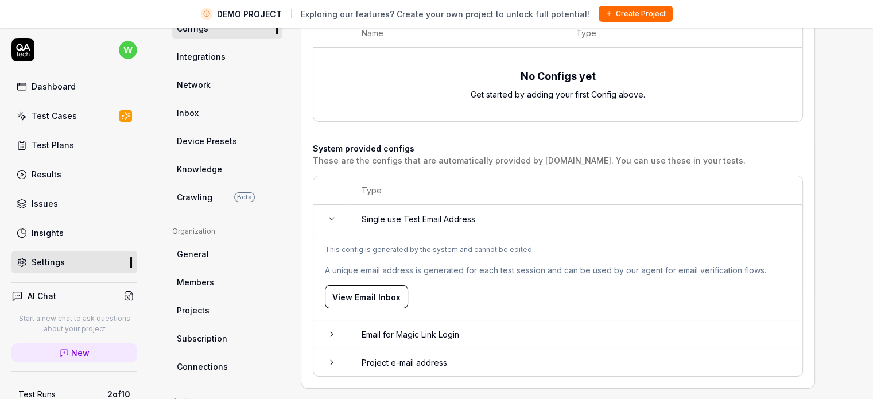
click at [335, 222] on td at bounding box center [331, 219] width 37 height 28
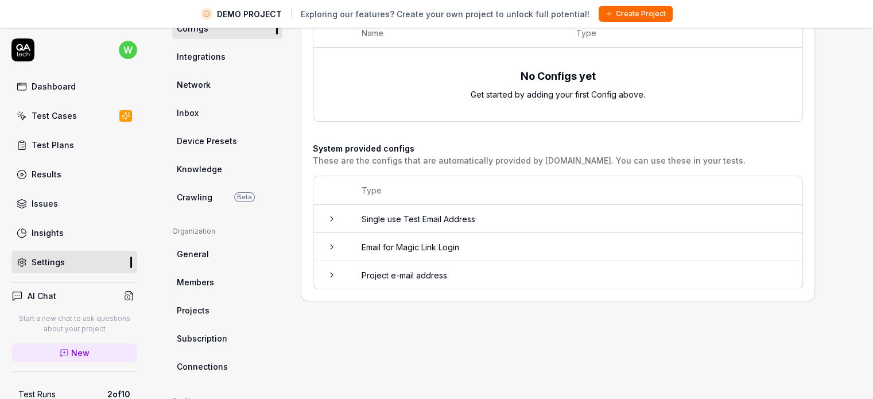
click at [339, 247] on td at bounding box center [331, 247] width 37 height 28
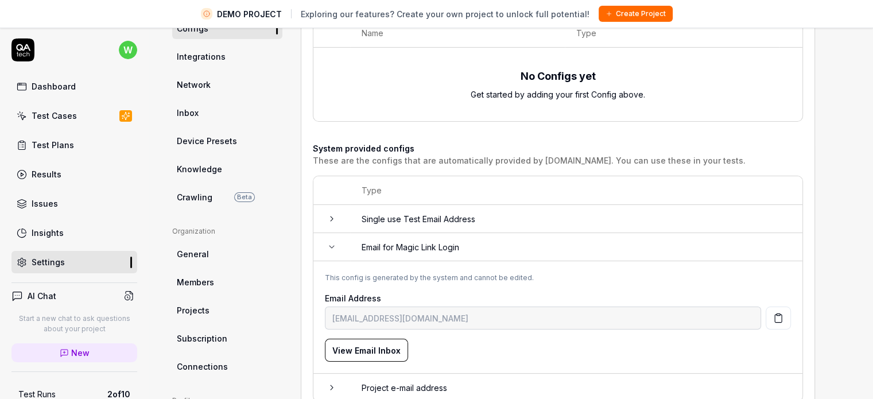
click at [339, 247] on td at bounding box center [331, 247] width 37 height 28
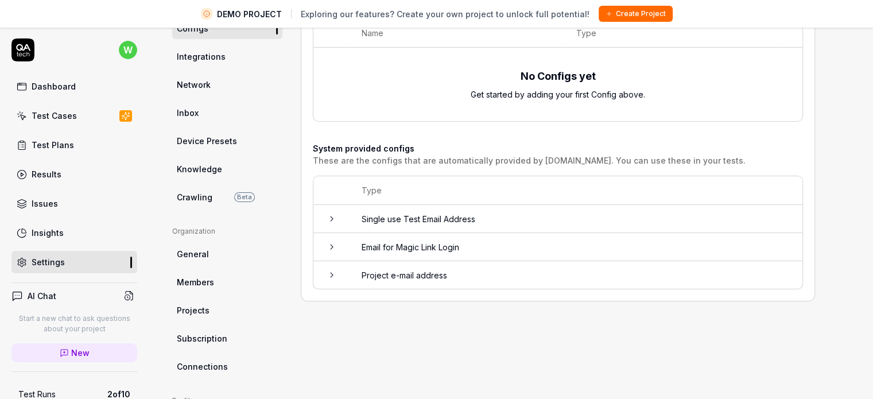
click at [332, 274] on icon at bounding box center [331, 274] width 9 height 9
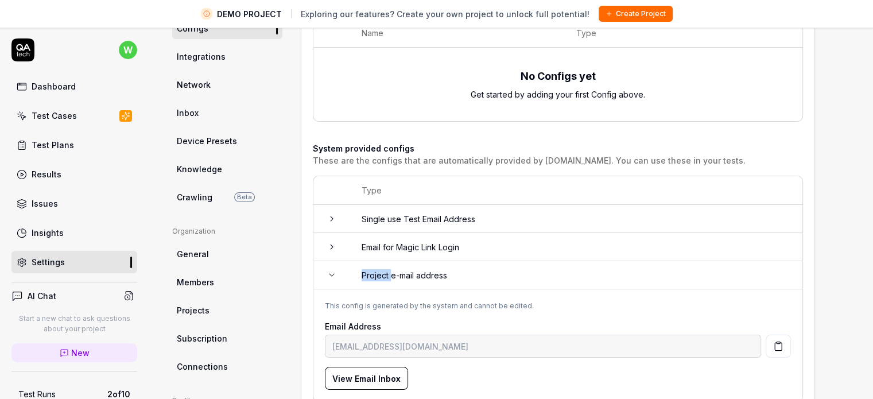
click at [332, 274] on icon at bounding box center [332, 275] width 5 height 2
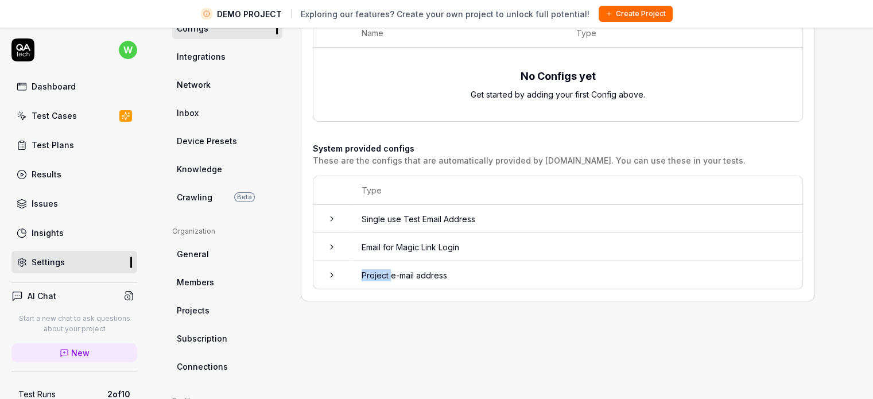
scroll to position [0, 0]
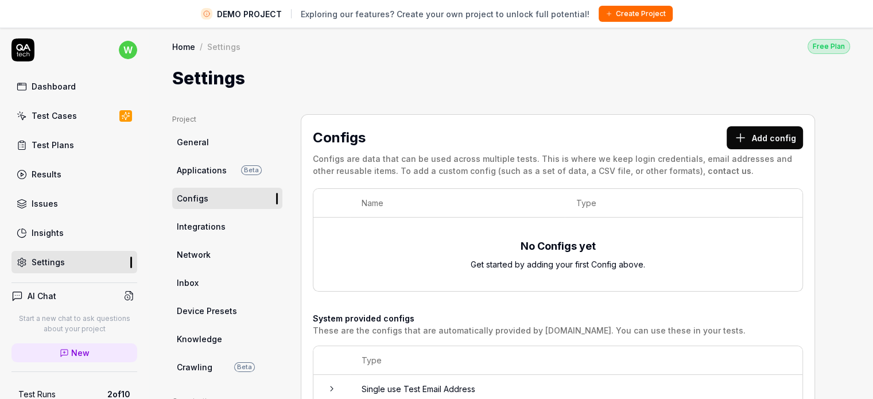
click at [753, 144] on button "Add config" at bounding box center [765, 137] width 76 height 23
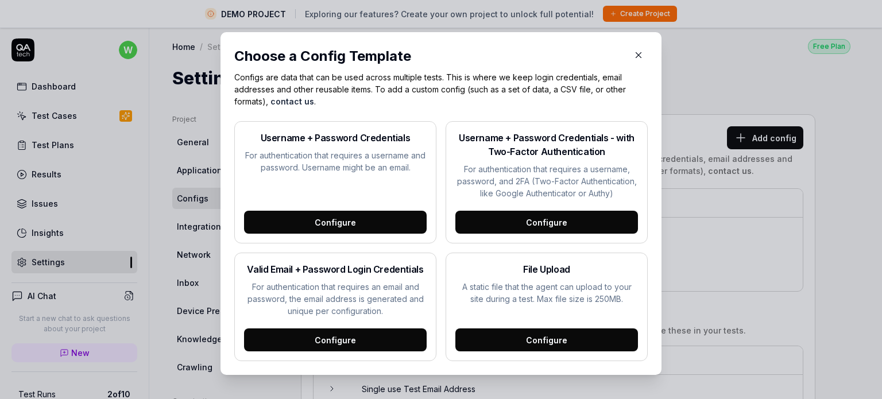
click at [636, 57] on icon "button" at bounding box center [638, 55] width 5 height 5
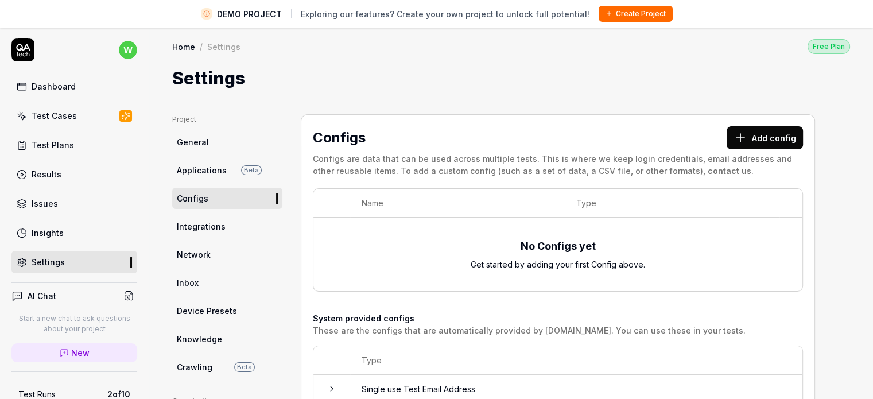
click at [214, 232] on link "Integrations" at bounding box center [227, 226] width 110 height 21
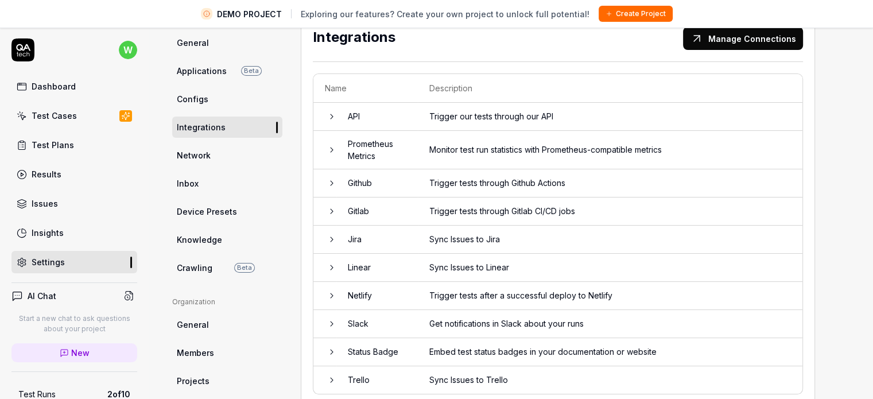
scroll to position [230, 0]
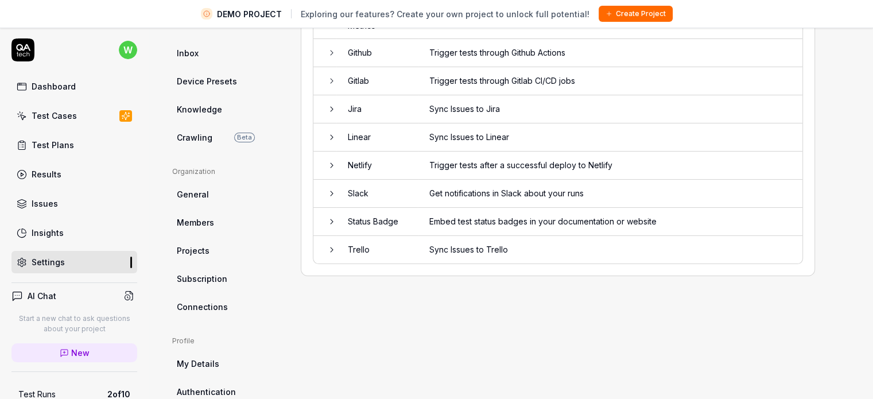
click at [334, 222] on icon at bounding box center [331, 221] width 9 height 9
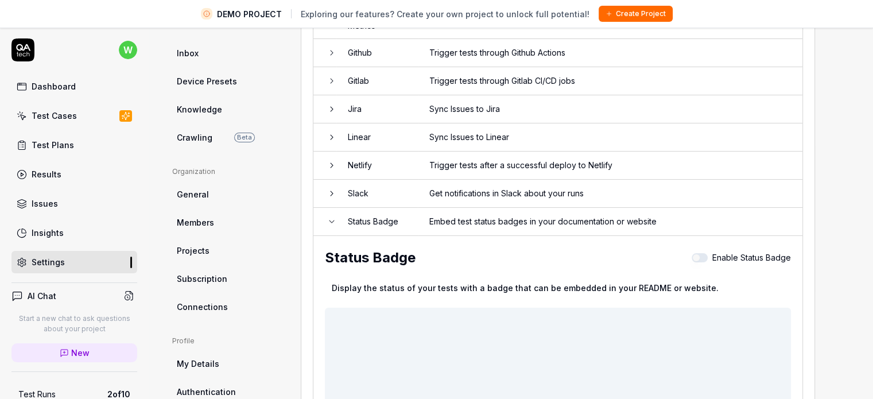
click at [334, 222] on icon at bounding box center [331, 221] width 9 height 9
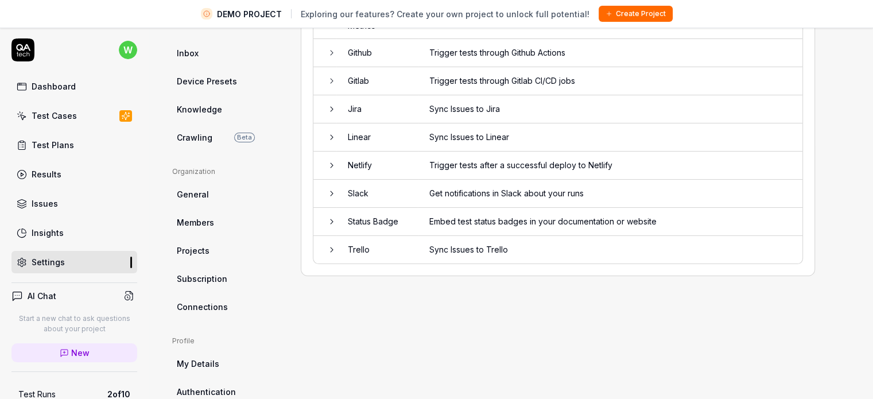
scroll to position [87, 0]
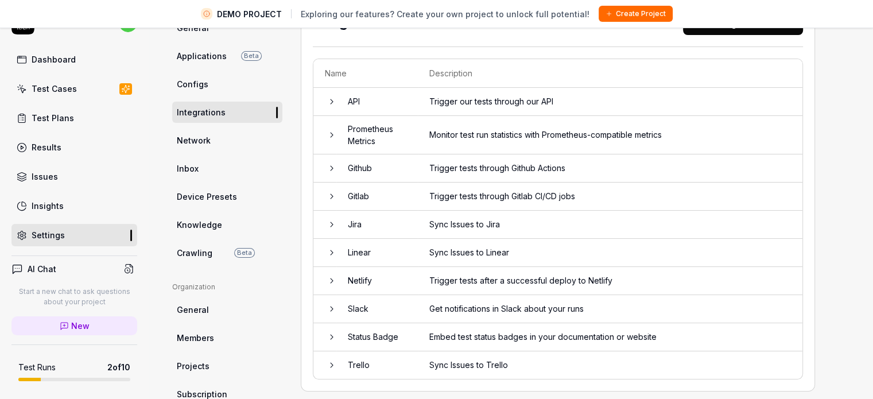
click at [333, 248] on icon at bounding box center [331, 252] width 9 height 9
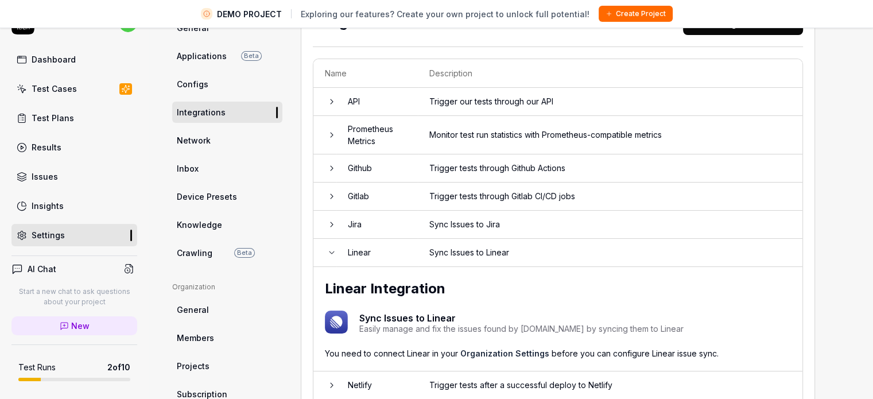
click at [333, 248] on icon at bounding box center [331, 252] width 9 height 9
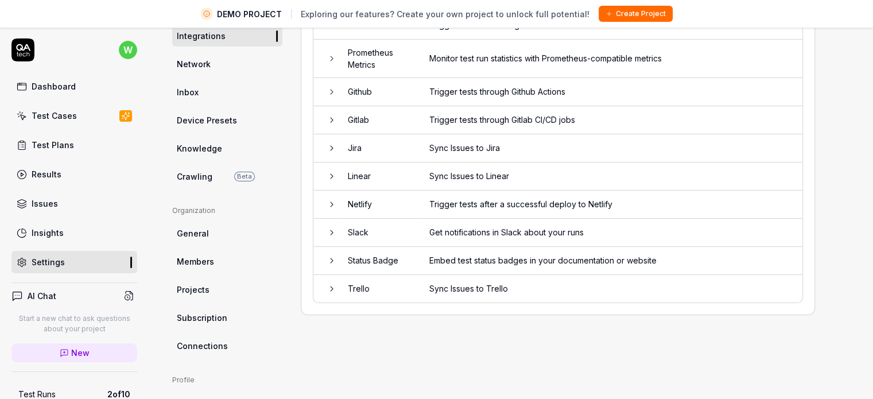
scroll to position [227, 0]
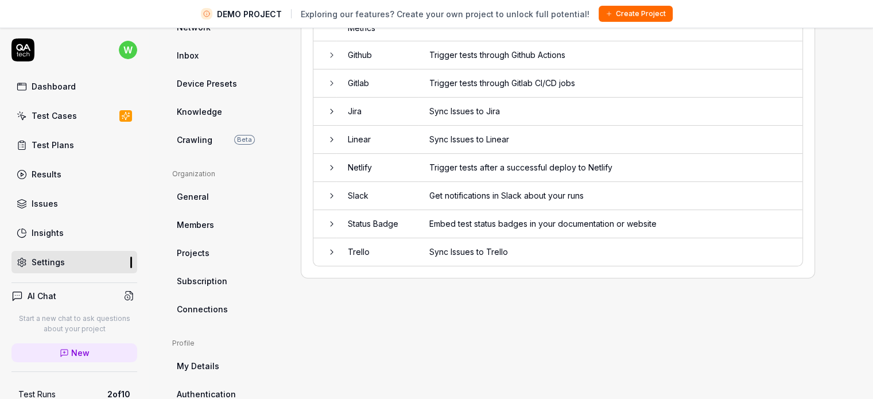
click at [331, 257] on td at bounding box center [324, 252] width 23 height 28
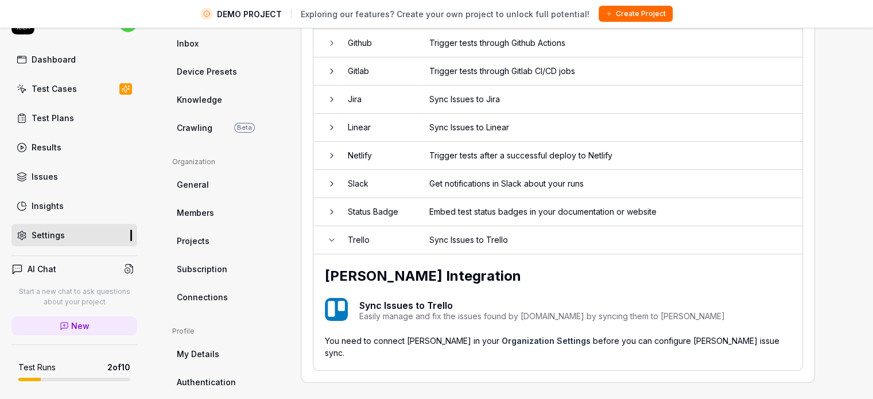
scroll to position [285, 0]
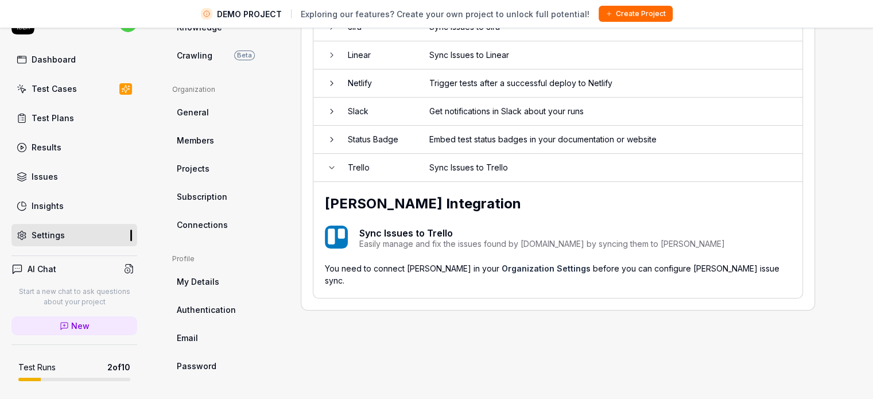
click at [333, 171] on td at bounding box center [324, 168] width 23 height 28
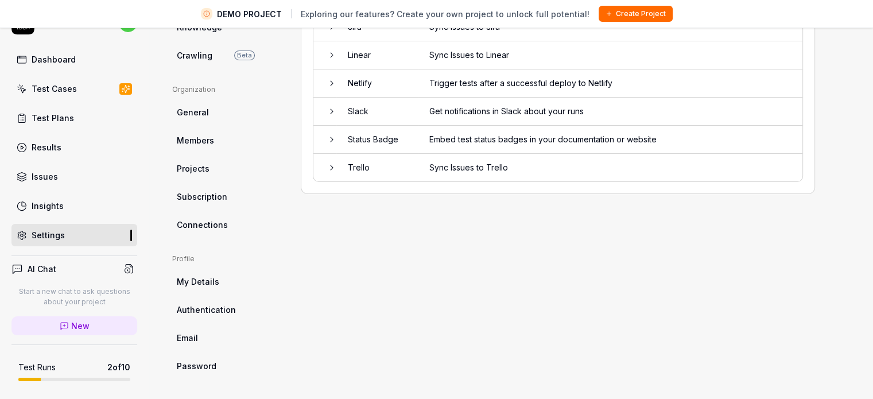
click at [211, 221] on span "Connections" at bounding box center [202, 225] width 51 height 12
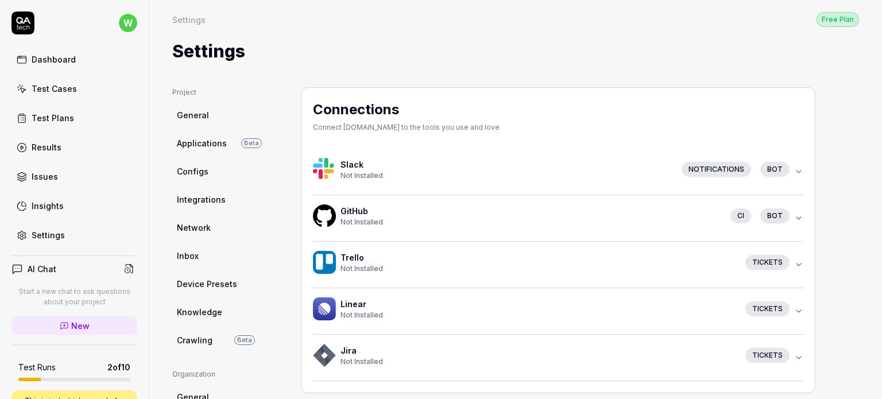
click at [202, 281] on span "Device Presets" at bounding box center [207, 284] width 60 height 12
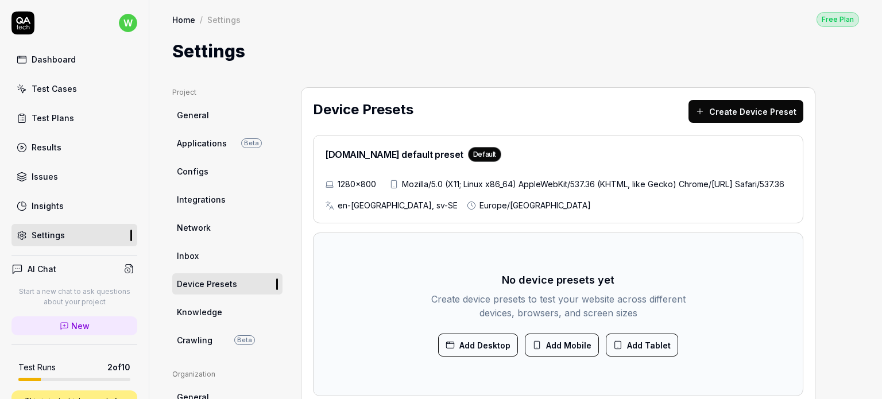
click at [208, 169] on link "Configs" at bounding box center [227, 171] width 110 height 21
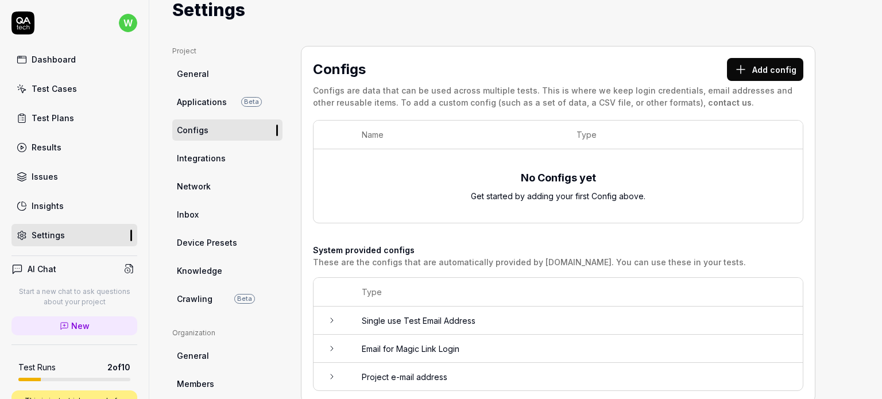
scroll to position [230, 0]
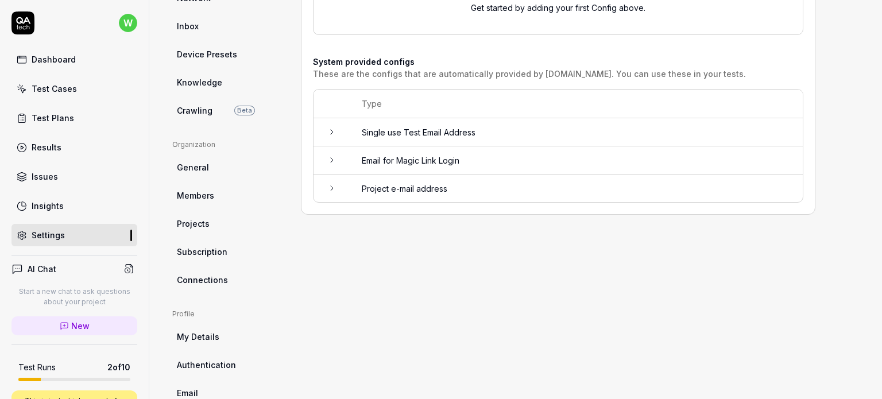
click at [330, 187] on icon at bounding box center [331, 188] width 9 height 9
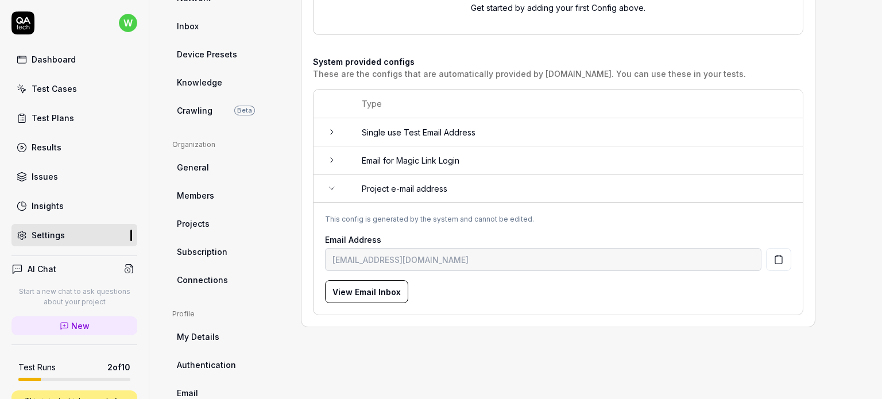
click at [330, 187] on icon at bounding box center [332, 188] width 5 height 2
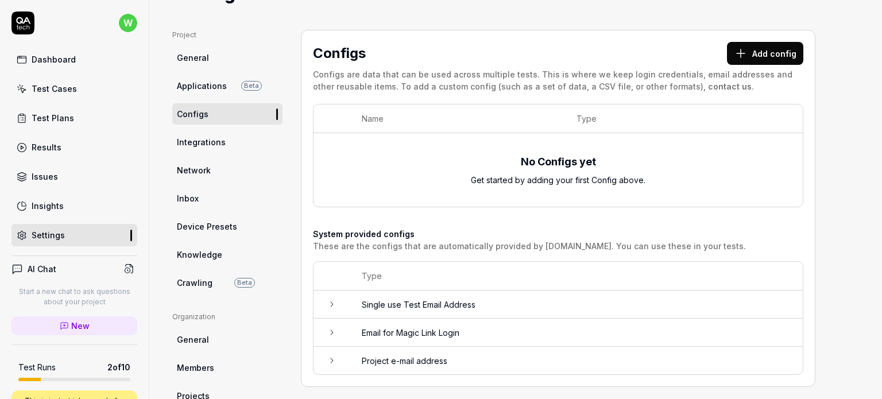
scroll to position [115, 0]
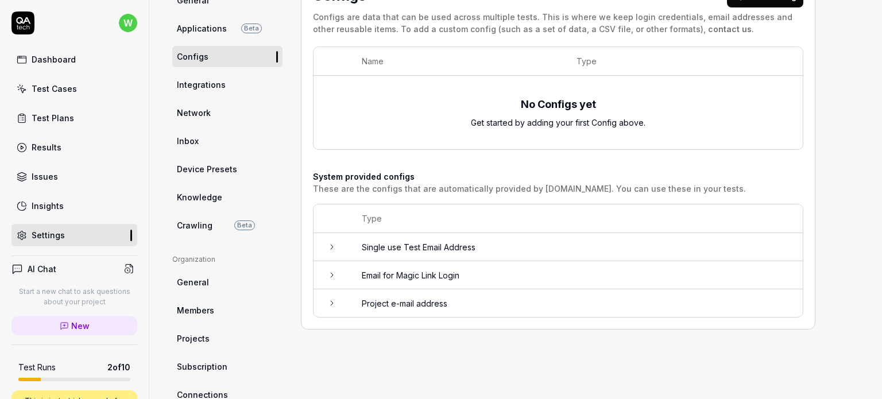
click at [184, 88] on span "Integrations" at bounding box center [201, 85] width 49 height 12
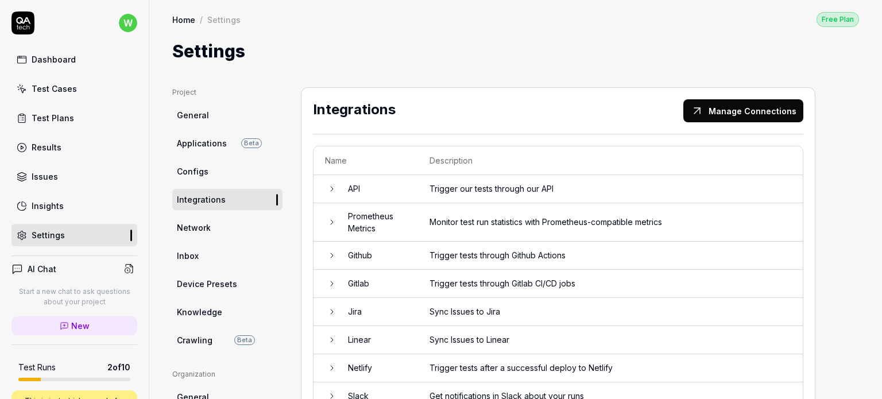
click at [205, 111] on span "General" at bounding box center [193, 115] width 32 height 12
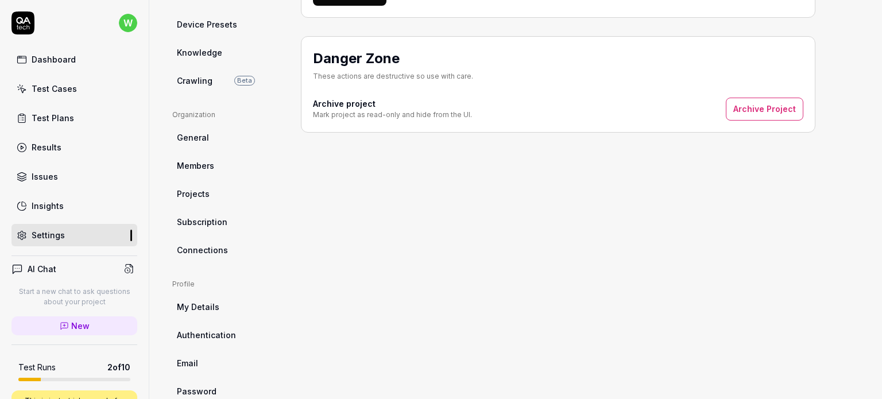
scroll to position [285, 0]
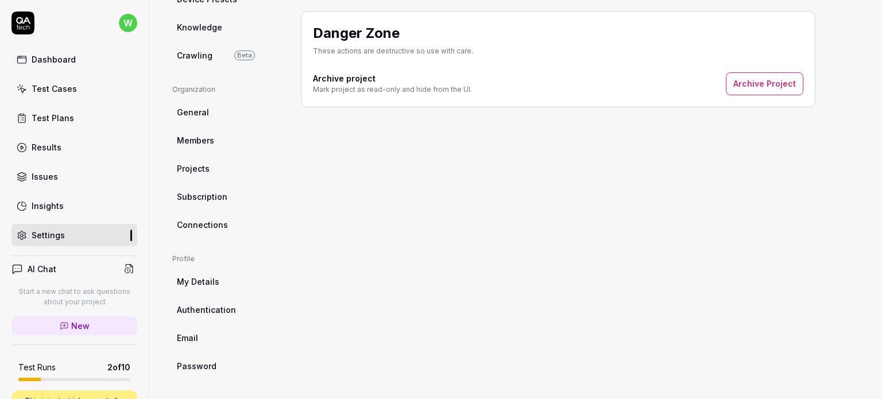
click at [191, 142] on span "Members" at bounding box center [195, 140] width 37 height 12
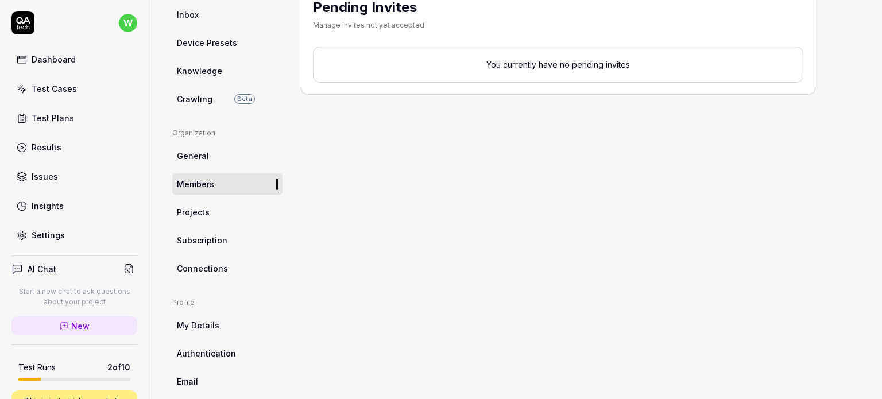
scroll to position [285, 0]
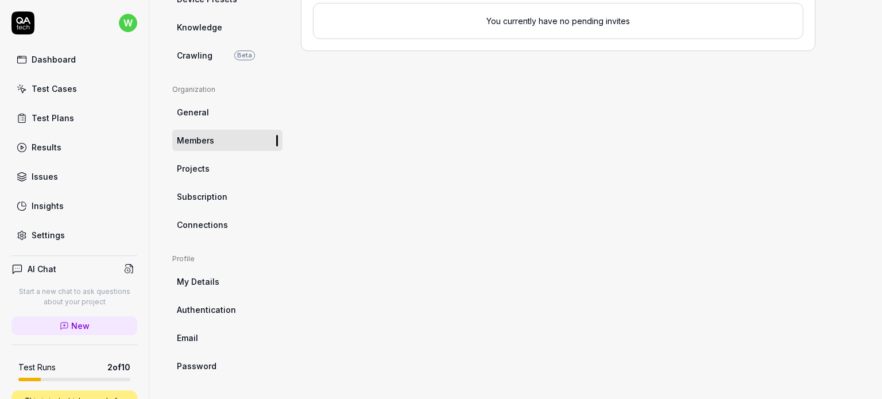
click at [201, 277] on span "My Details" at bounding box center [198, 282] width 42 height 12
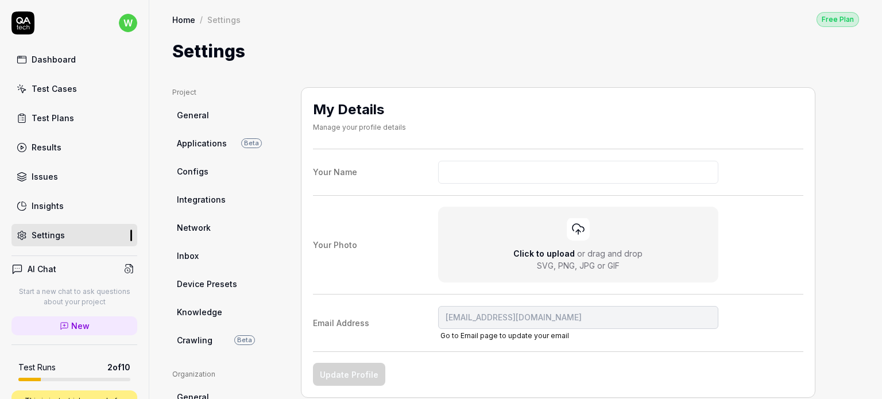
click at [193, 115] on span "General" at bounding box center [193, 115] width 32 height 12
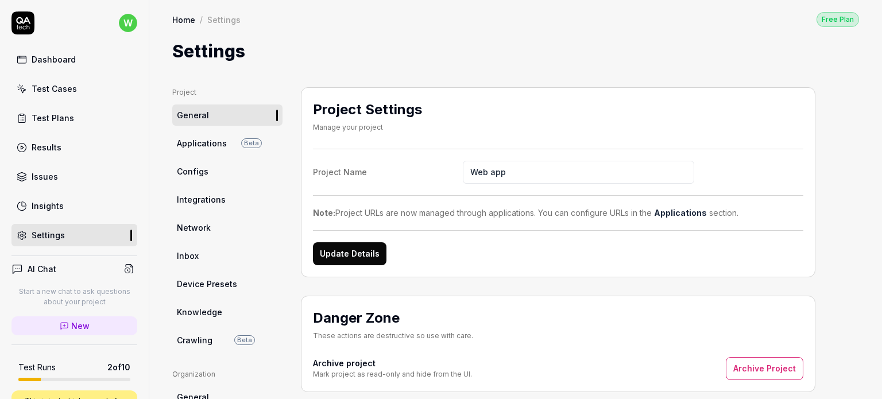
click at [206, 151] on link "Applications Beta" at bounding box center [227, 143] width 110 height 21
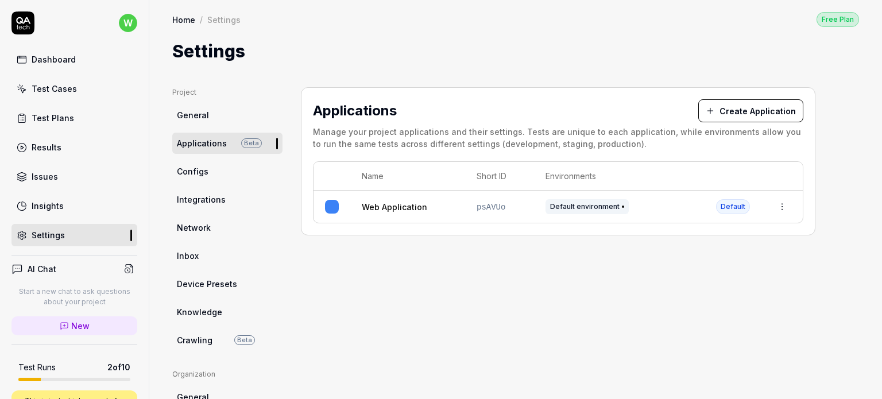
click at [203, 167] on span "Configs" at bounding box center [193, 171] width 32 height 12
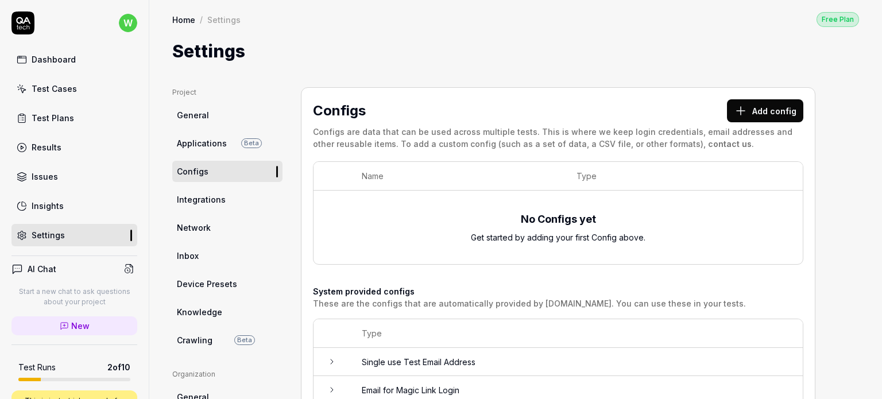
drag, startPoint x: 52, startPoint y: 158, endPoint x: 56, endPoint y: 145, distance: 14.0
click at [53, 156] on div "Dashboard Test Cases Test Plans Results Issues Insights Settings" at bounding box center [74, 147] width 126 height 198
click at [56, 145] on div "Results" at bounding box center [47, 147] width 30 height 12
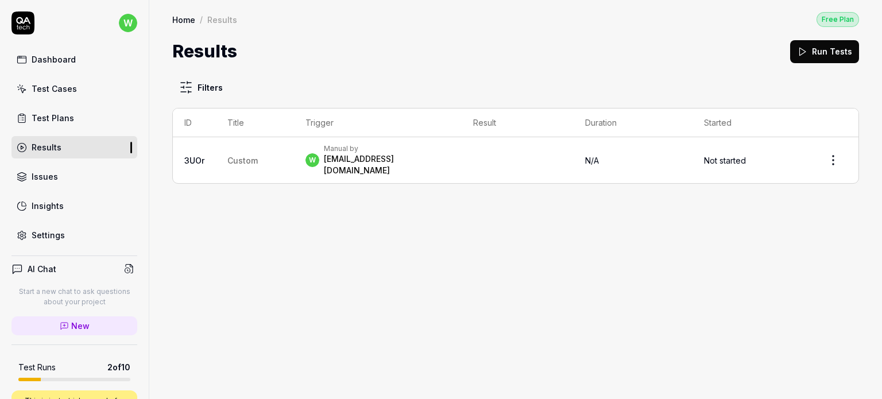
click at [573, 140] on td at bounding box center [517, 160] width 111 height 46
click at [374, 144] on div "Manual by" at bounding box center [387, 148] width 126 height 9
click at [296, 142] on td "w Manual by [EMAIL_ADDRESS][DOMAIN_NAME]" at bounding box center [378, 160] width 168 height 46
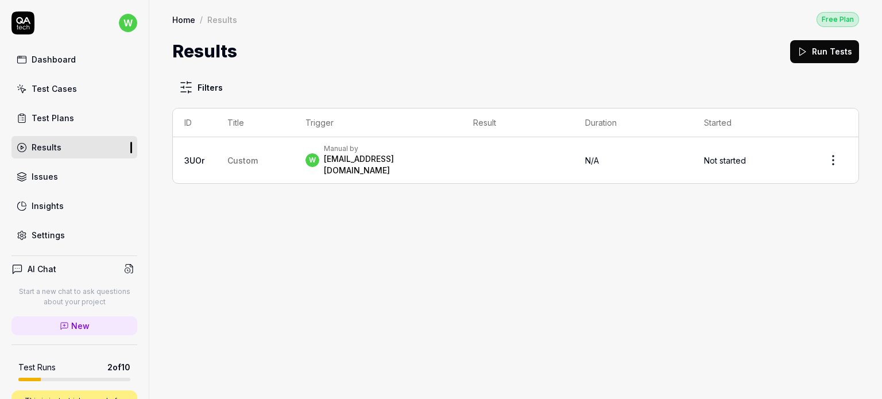
click at [219, 142] on td "Custom" at bounding box center [255, 160] width 78 height 46
click at [372, 176] on div "Filters ID Title Trigger Result Duration Started 3UOr Custom w Manual by [EMAIL…" at bounding box center [515, 231] width 733 height 335
click at [398, 151] on div "Manual by" at bounding box center [387, 148] width 126 height 9
click at [398, 152] on div "Manual by" at bounding box center [387, 148] width 126 height 9
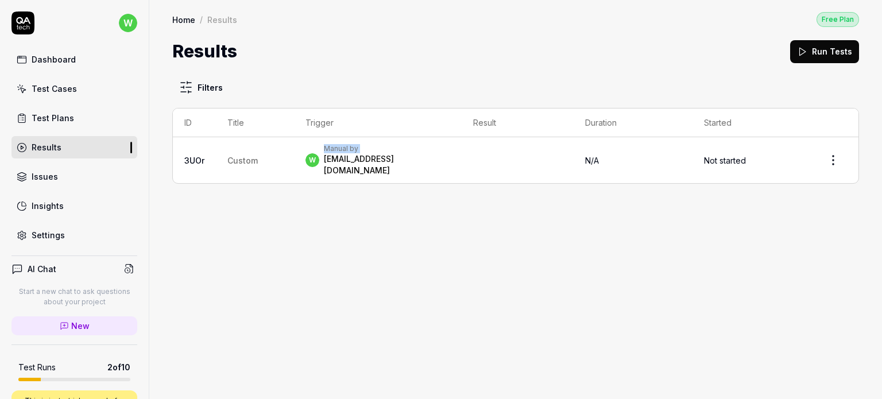
click at [398, 152] on div "Manual by" at bounding box center [387, 148] width 126 height 9
click at [837, 151] on html "w Dashboard Test Cases Test Plans Results Issues Insights Settings AI Chat Star…" at bounding box center [441, 199] width 882 height 399
click at [47, 110] on html "w Dashboard Test Cases Test Plans Results Issues Insights Settings AI Chat Star…" at bounding box center [441, 199] width 882 height 399
click at [48, 117] on div "Test Plans" at bounding box center [53, 118] width 42 height 12
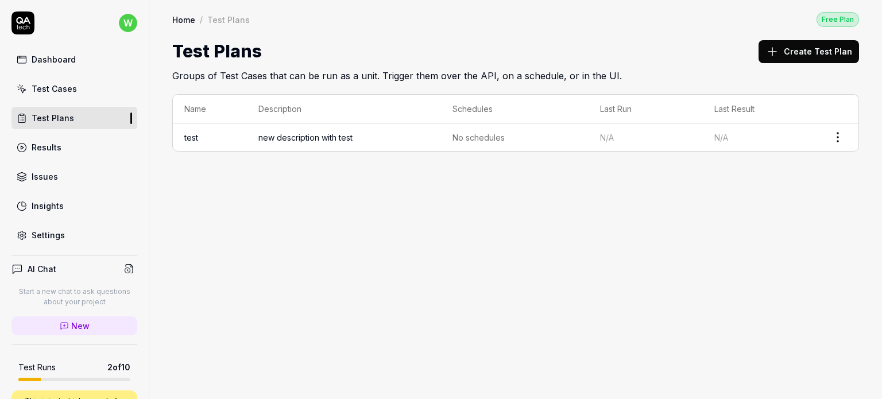
click at [343, 131] on span "new description with test" at bounding box center [343, 137] width 171 height 12
click at [295, 130] on td "new description with test" at bounding box center [344, 137] width 194 height 28
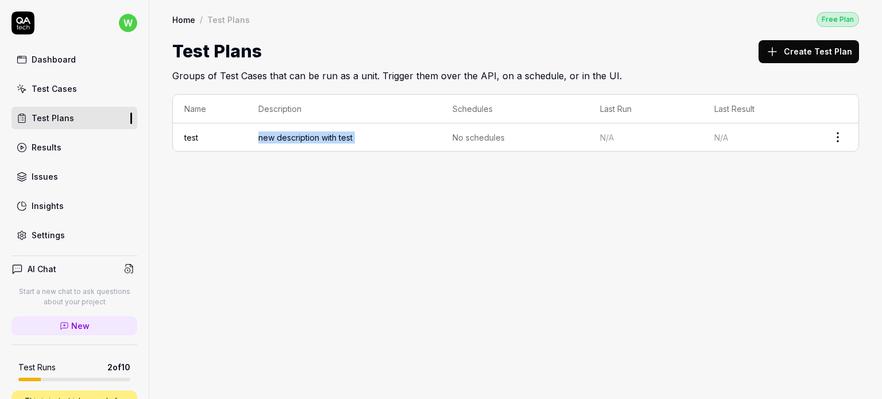
click at [47, 78] on link "Test Cases" at bounding box center [74, 89] width 126 height 22
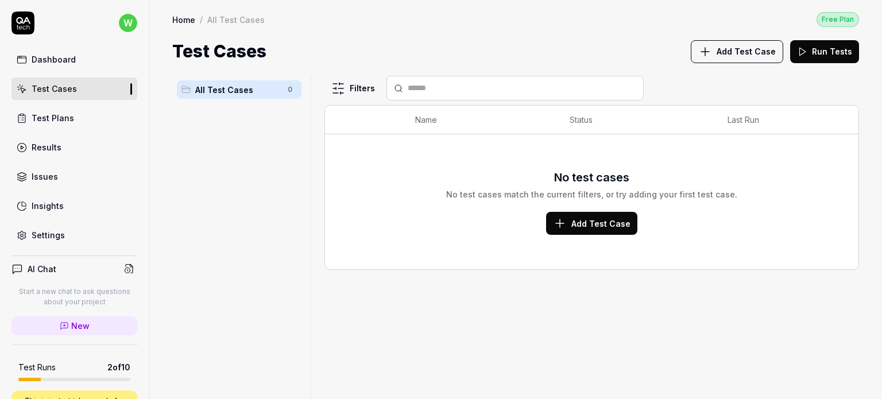
click at [602, 231] on button "Add Test Case" at bounding box center [591, 223] width 91 height 23
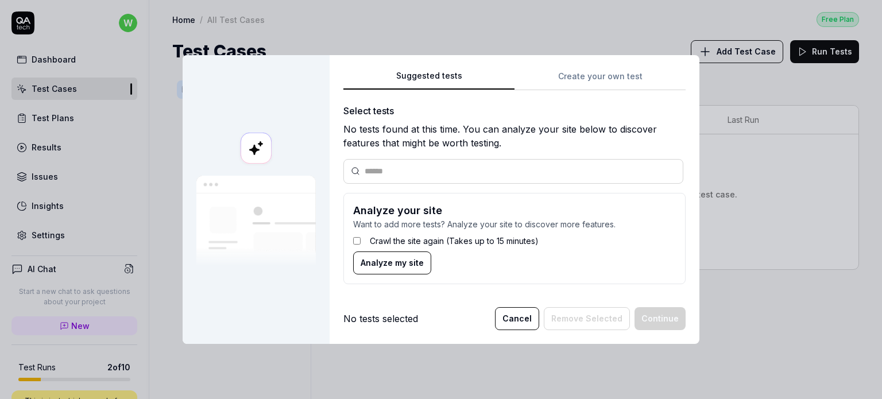
click at [593, 76] on div "Suggested tests Create your own test Select tests No tests found at this time. …" at bounding box center [514, 181] width 342 height 224
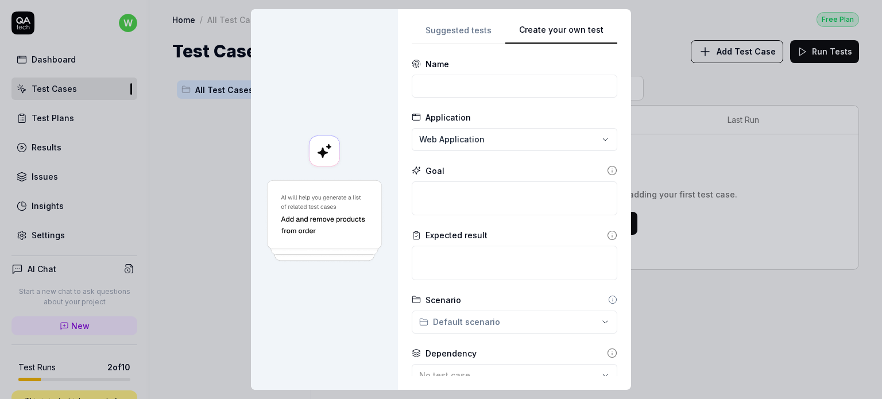
click at [448, 28] on div "**********" at bounding box center [441, 199] width 882 height 399
click at [593, 80] on div "**********" at bounding box center [515, 199] width 206 height 353
click at [450, 27] on div "**********" at bounding box center [441, 199] width 882 height 399
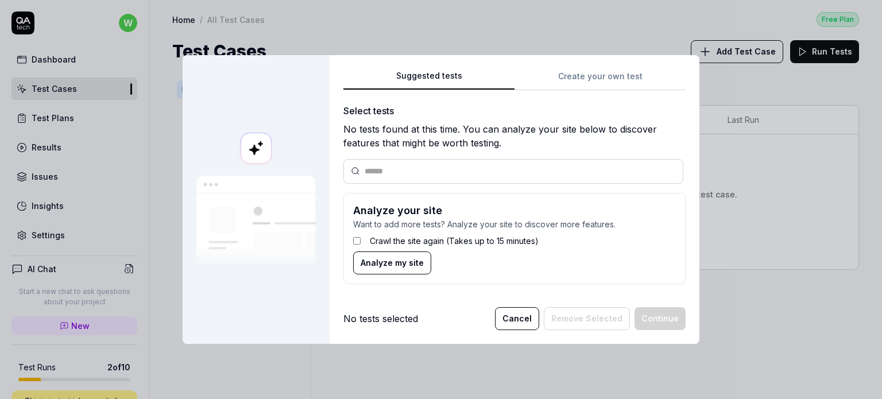
click at [523, 315] on button "Cancel" at bounding box center [517, 318] width 44 height 23
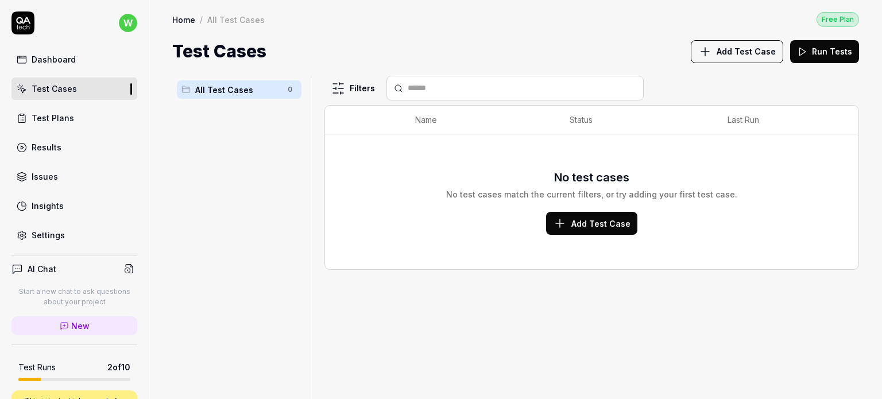
click at [843, 49] on button "Run Tests" at bounding box center [824, 51] width 69 height 23
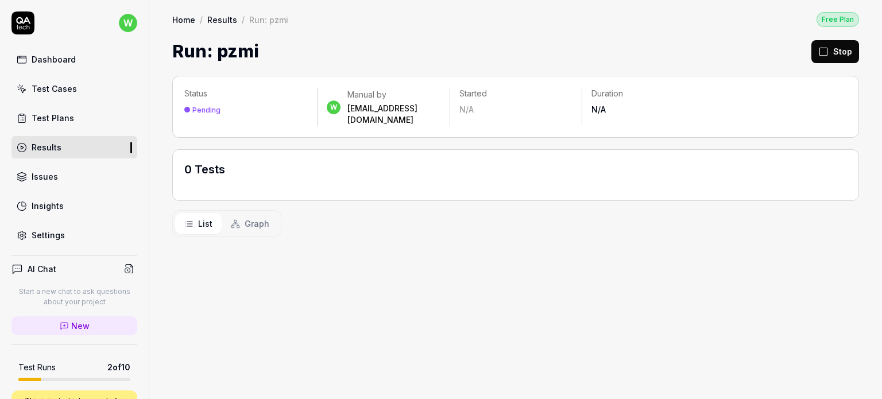
click at [68, 85] on div "Test Cases" at bounding box center [54, 89] width 45 height 12
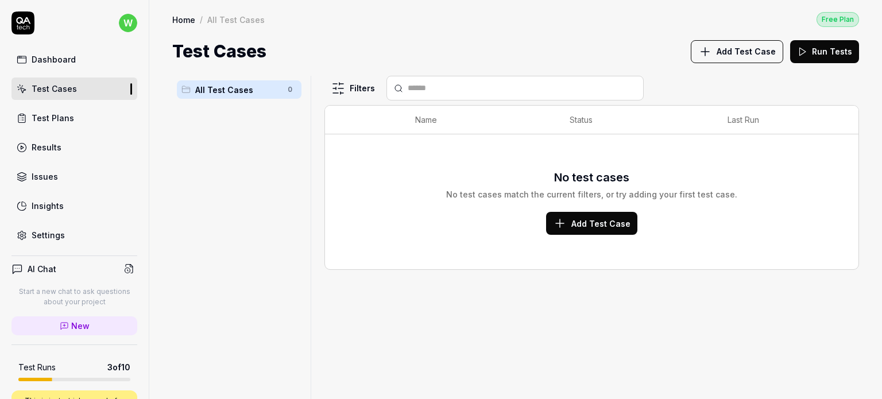
click at [712, 55] on icon at bounding box center [705, 52] width 14 height 14
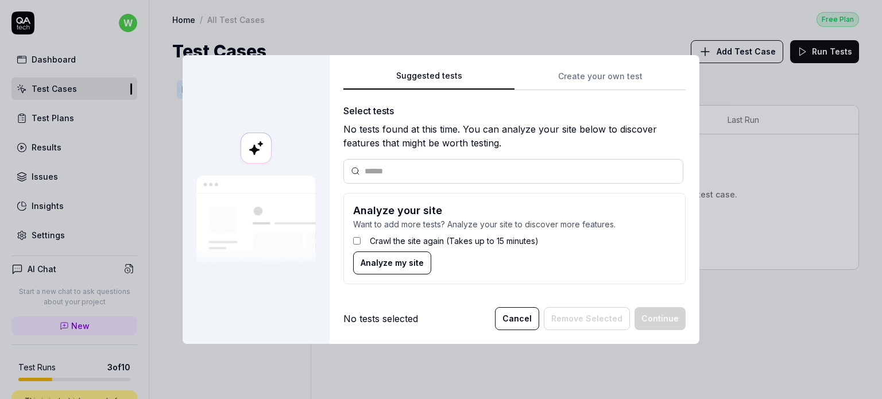
click at [516, 315] on button "Cancel" at bounding box center [517, 318] width 44 height 23
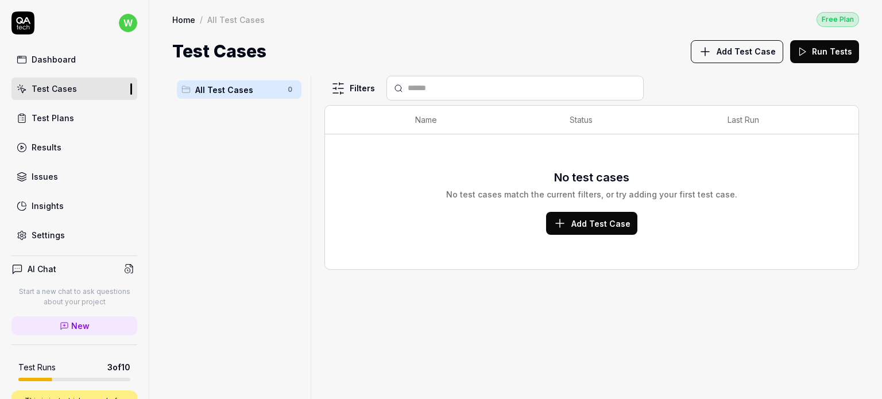
click at [60, 236] on div "Settings" at bounding box center [48, 235] width 33 height 12
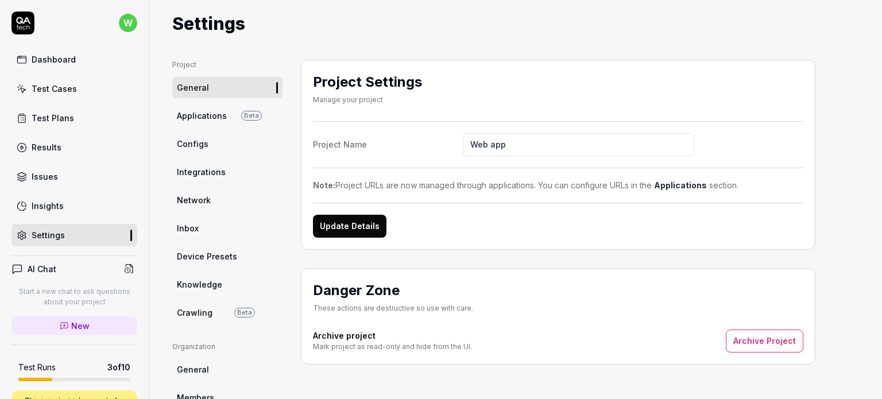
scroll to position [28, 0]
click at [212, 117] on span "Applications" at bounding box center [202, 116] width 50 height 12
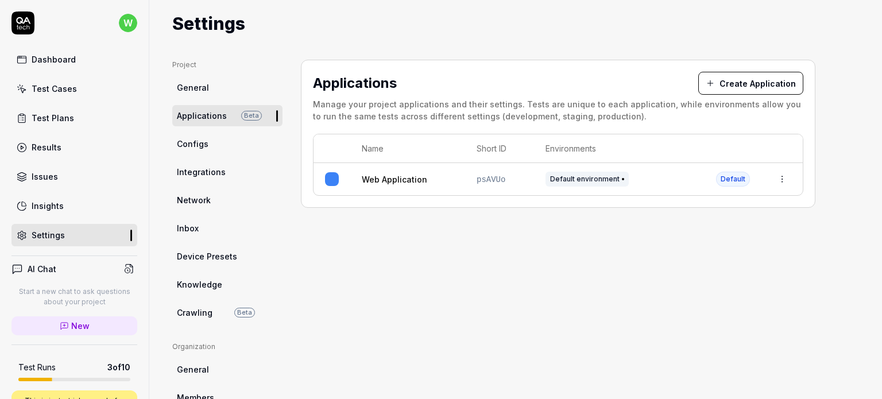
click at [193, 148] on span "Configs" at bounding box center [193, 144] width 32 height 12
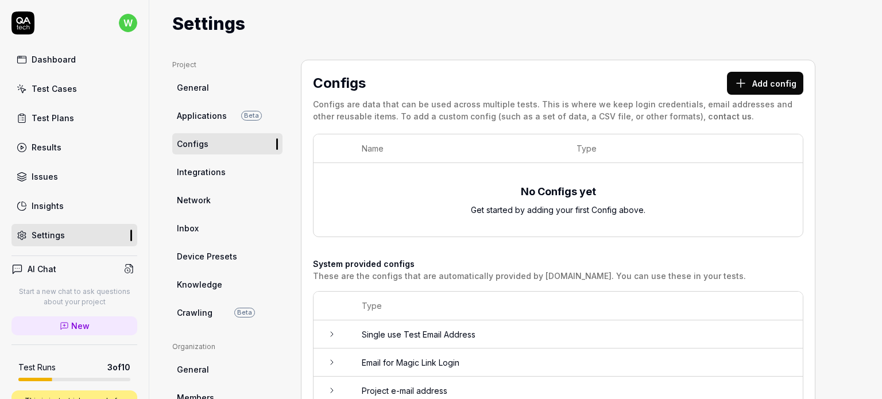
click at [215, 127] on ul "Project General Applications Beta Configs Integrations Network Inbox Device Pre…" at bounding box center [227, 192] width 110 height 264
click at [215, 117] on span "Applications" at bounding box center [202, 116] width 50 height 12
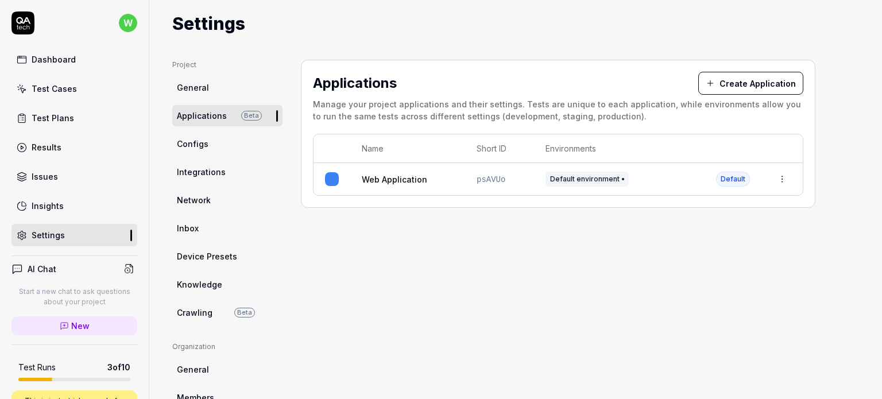
click at [764, 81] on button "Create Application" at bounding box center [750, 83] width 105 height 23
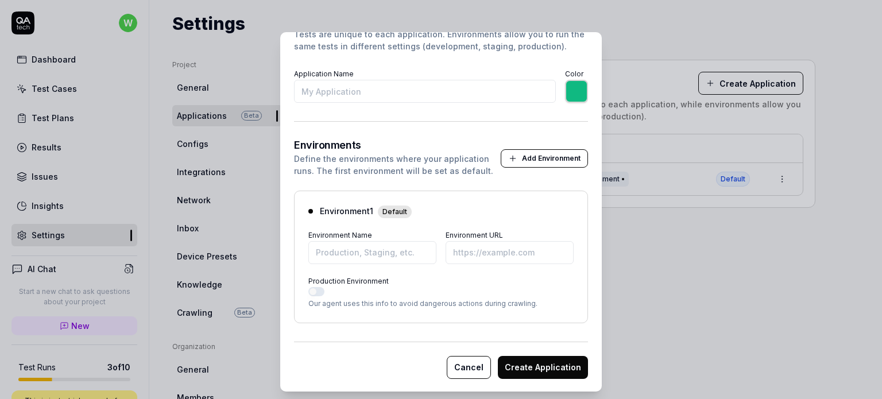
scroll to position [94, 0]
click at [312, 292] on button "Production Environment" at bounding box center [316, 290] width 16 height 9
click at [314, 291] on button "Production Environment" at bounding box center [316, 290] width 16 height 9
click at [506, 161] on button "Add Environment" at bounding box center [544, 158] width 87 height 18
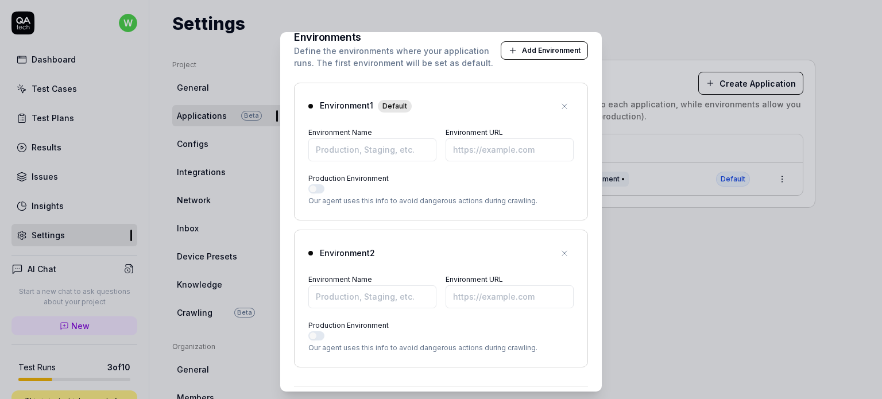
scroll to position [200, 0]
click at [560, 257] on icon "button" at bounding box center [564, 254] width 9 height 9
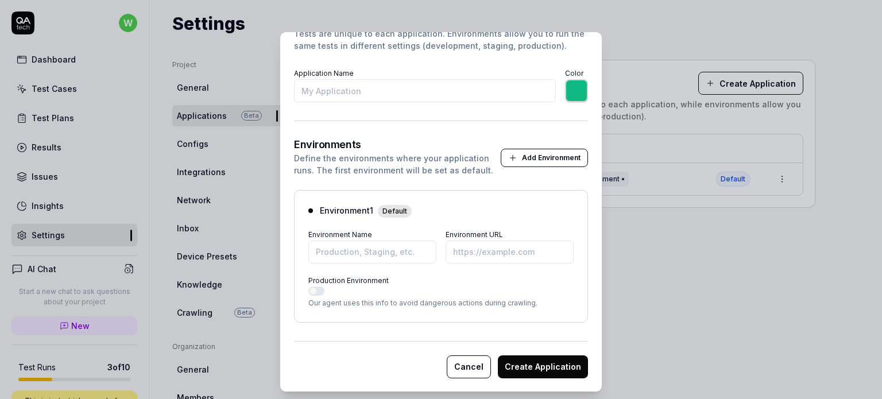
scroll to position [24, 0]
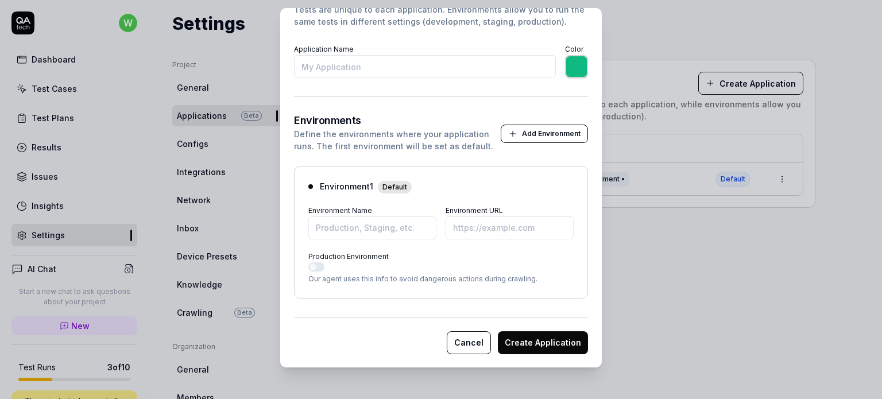
click at [533, 129] on button "Add Environment" at bounding box center [544, 134] width 87 height 18
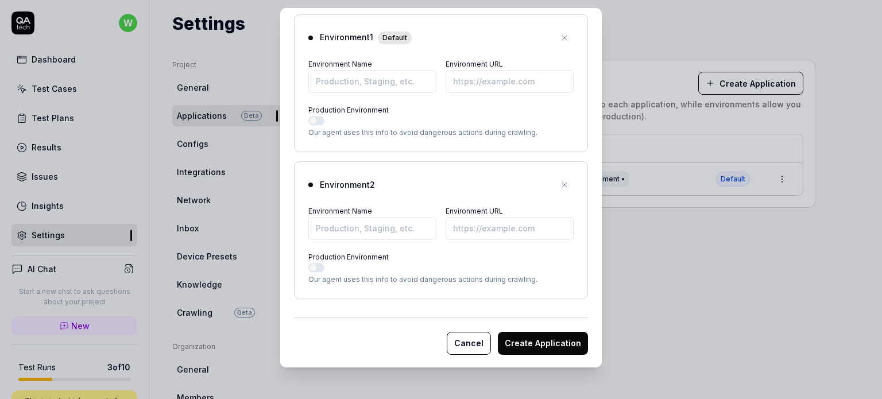
scroll to position [143, 0]
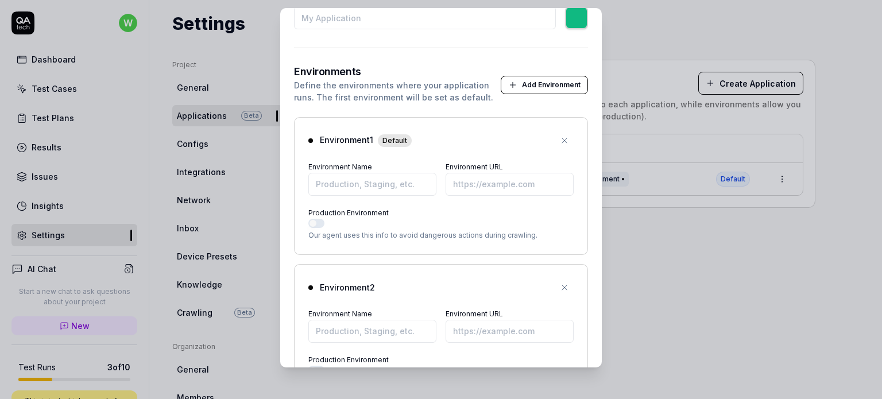
click at [540, 88] on button "Add Environment" at bounding box center [544, 85] width 87 height 18
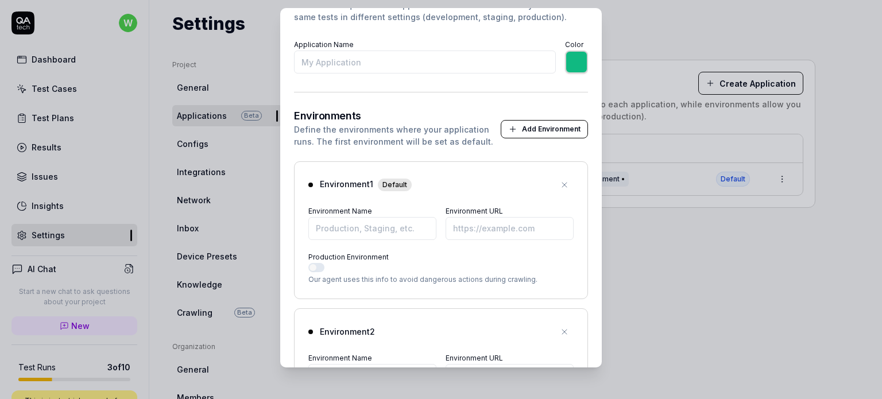
scroll to position [101, 0]
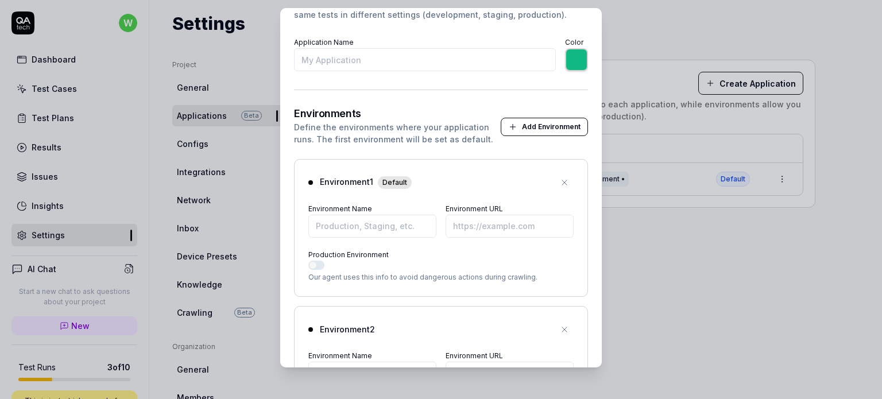
click at [566, 52] on input "*******" at bounding box center [576, 59] width 23 height 23
type input "*******"
click at [488, 103] on form "Application Details Tests are unique to each application. Environments allow yo…" at bounding box center [441, 315] width 294 height 663
click at [380, 216] on input "Environment Name" at bounding box center [372, 226] width 128 height 23
click at [475, 227] on input "Environment URL" at bounding box center [510, 226] width 128 height 23
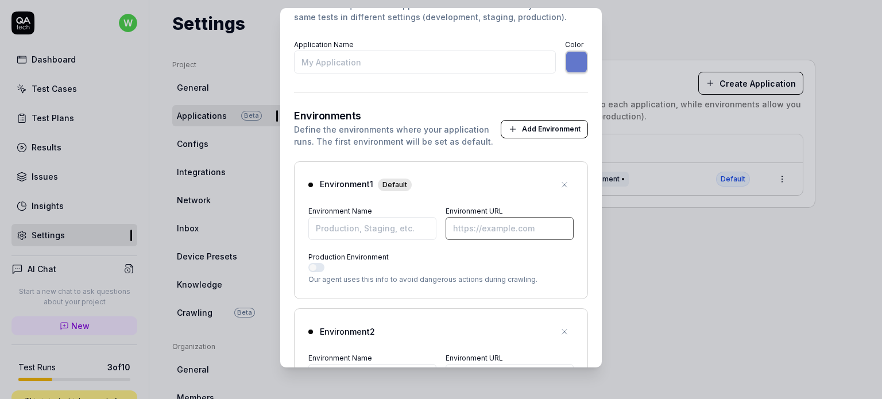
scroll to position [97, 0]
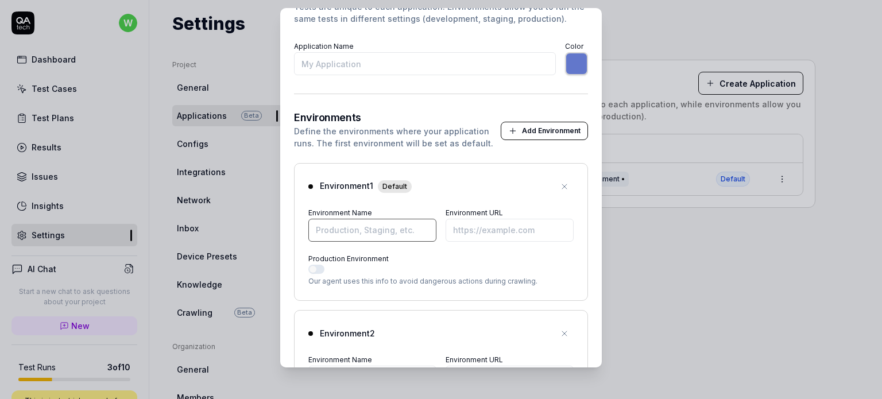
click at [378, 222] on input "Environment Name" at bounding box center [372, 230] width 128 height 23
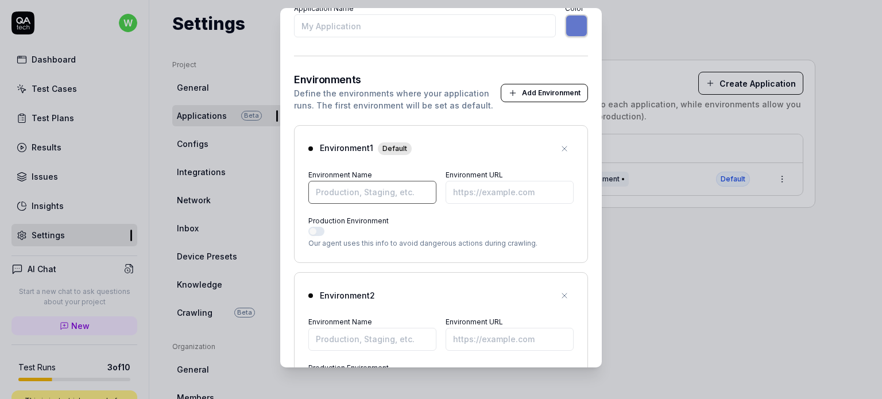
scroll to position [135, 0]
